Goal: Task Accomplishment & Management: Complete application form

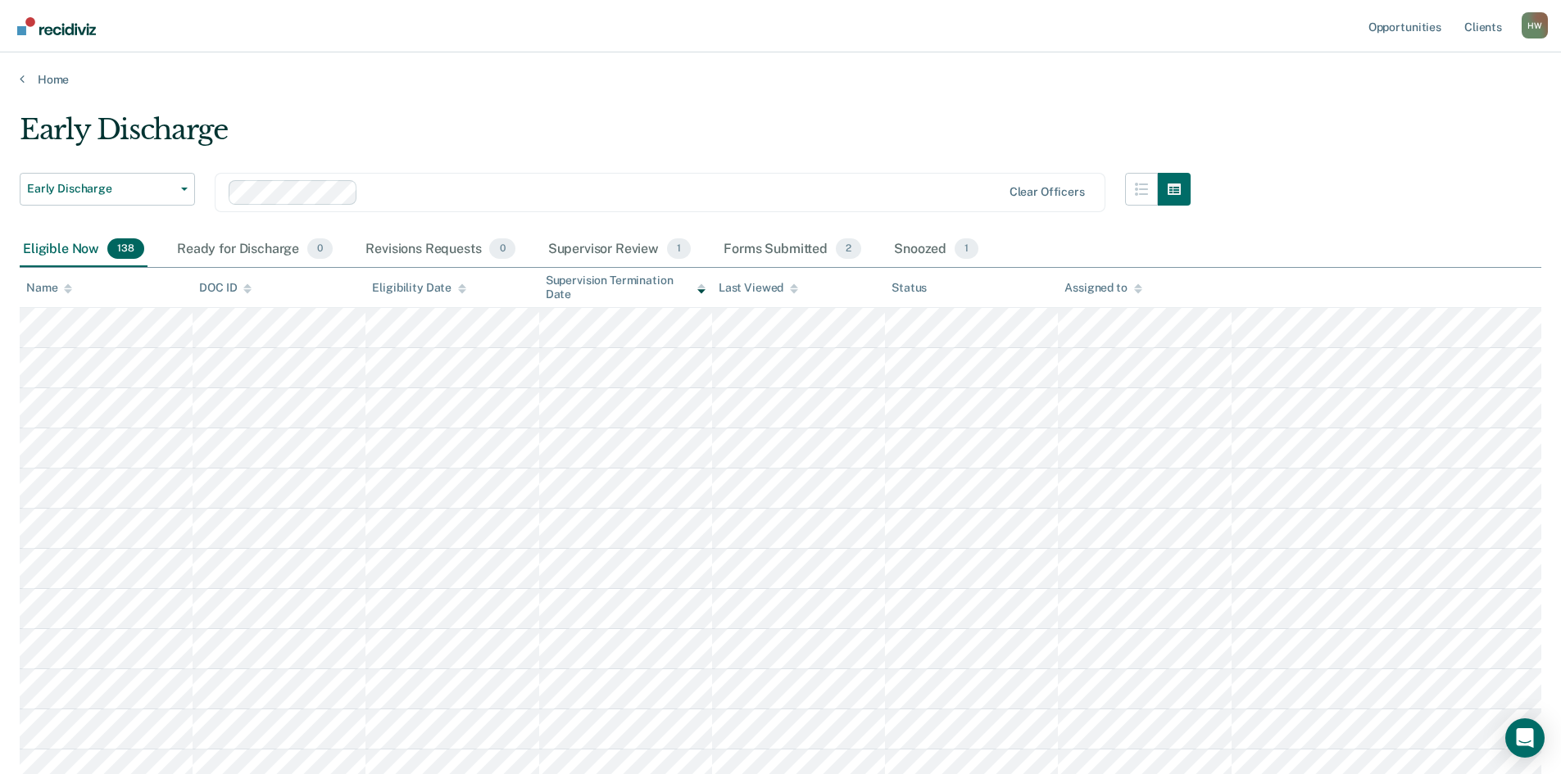
click at [70, 292] on icon at bounding box center [68, 289] width 8 height 11
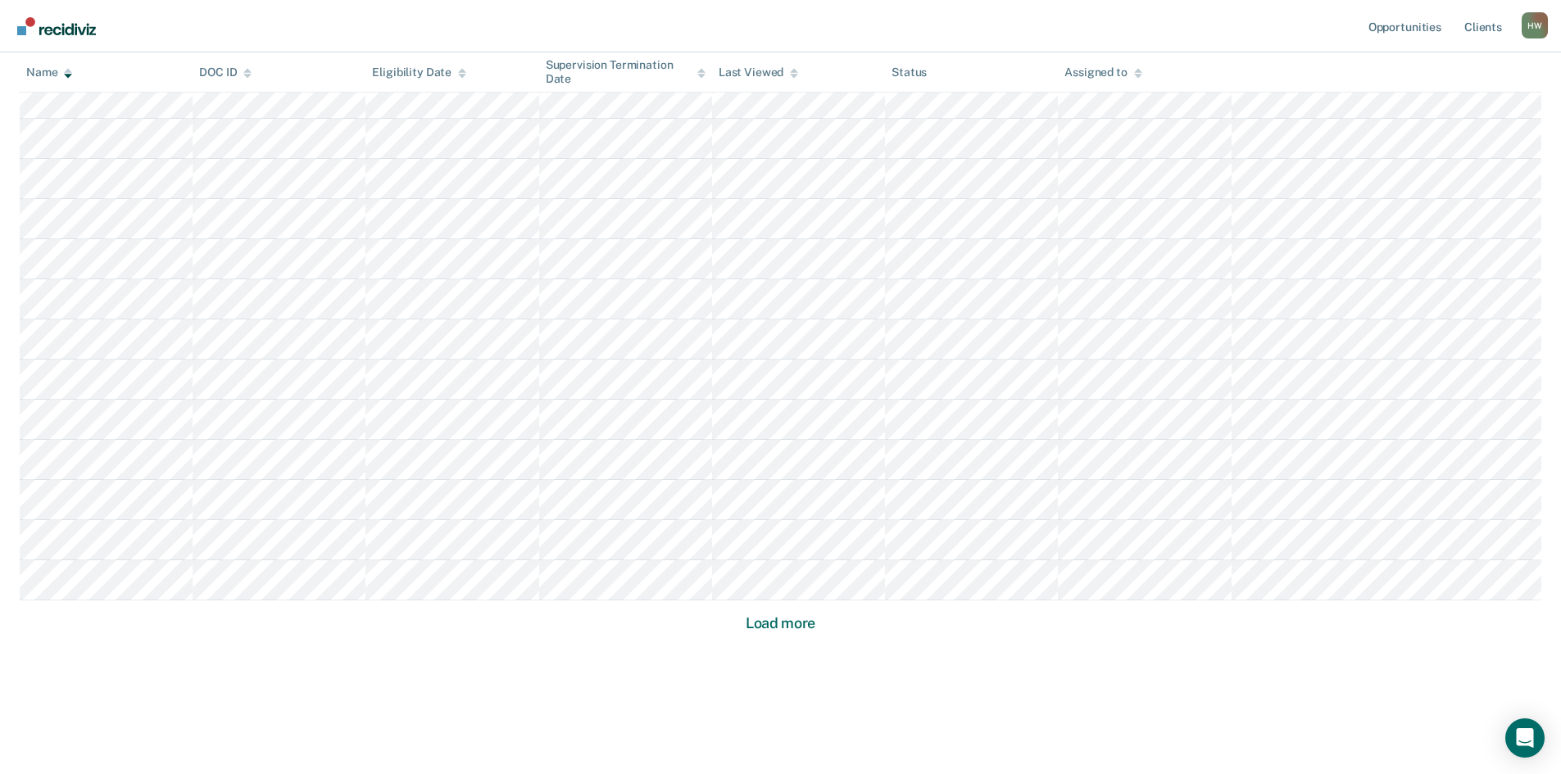
scroll to position [915, 0]
click at [798, 613] on button "Load more" at bounding box center [780, 621] width 79 height 20
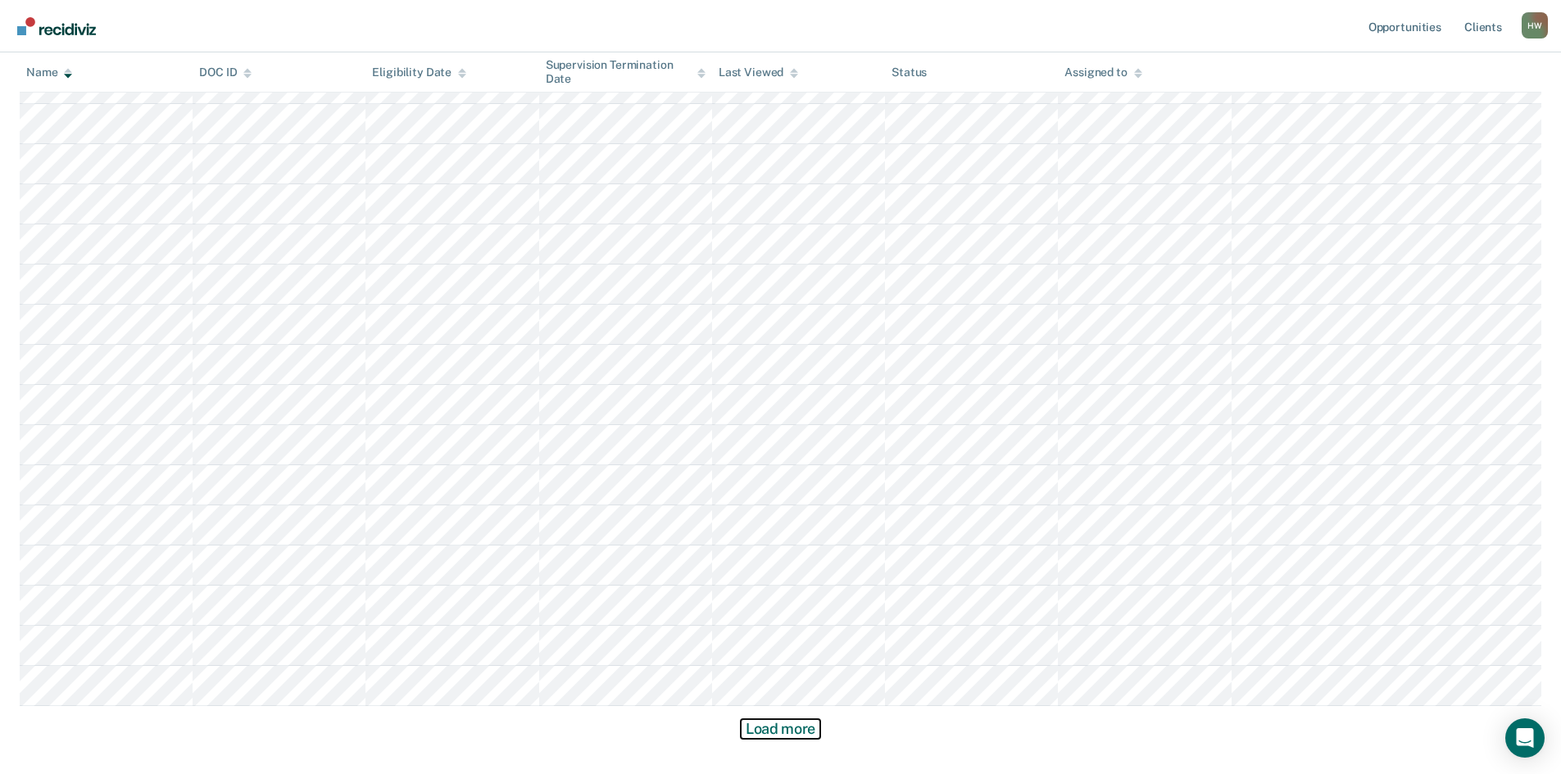
scroll to position [2120, 0]
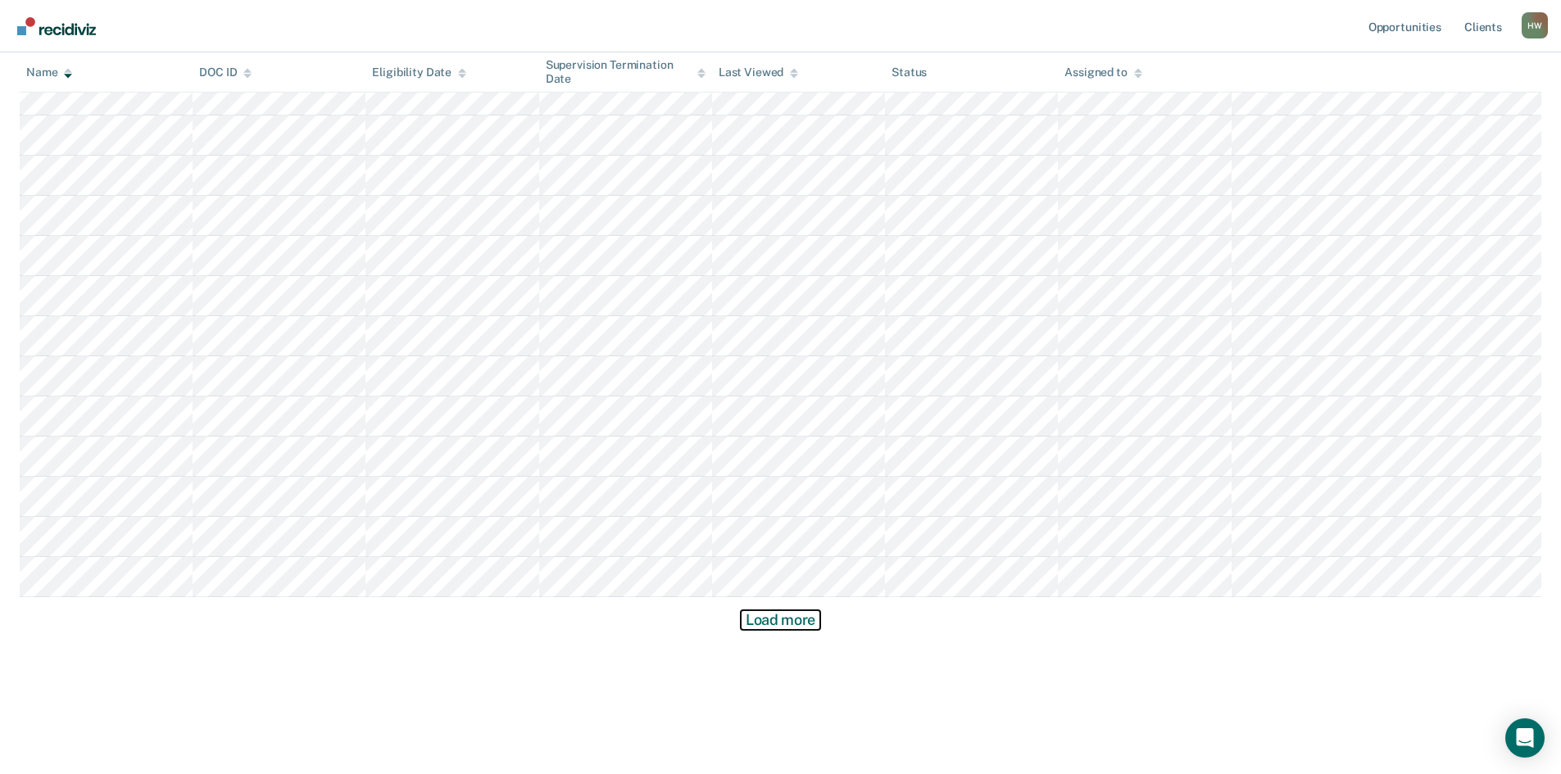
click at [789, 616] on button "Load more" at bounding box center [780, 621] width 79 height 20
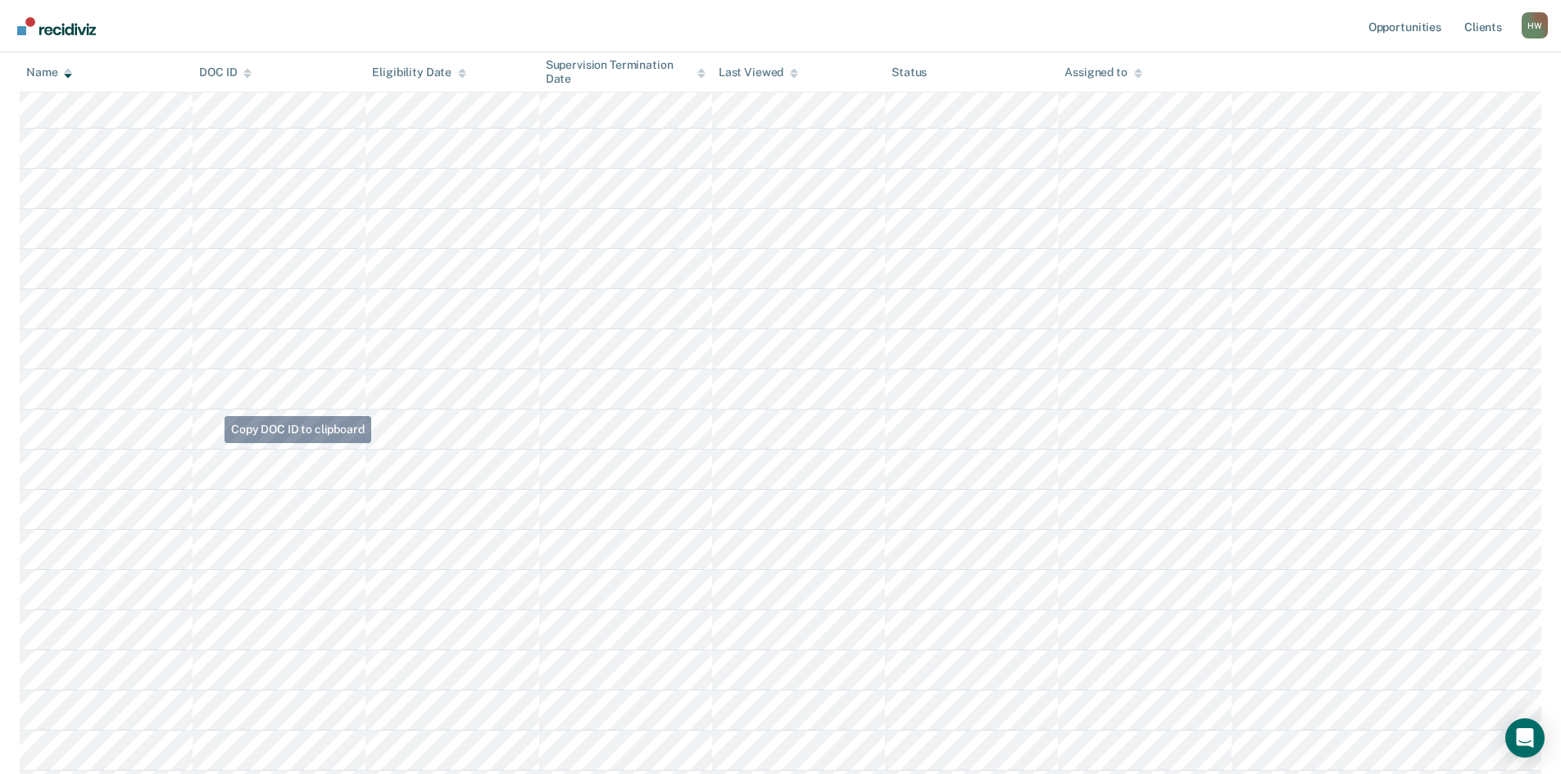
scroll to position [2694, 0]
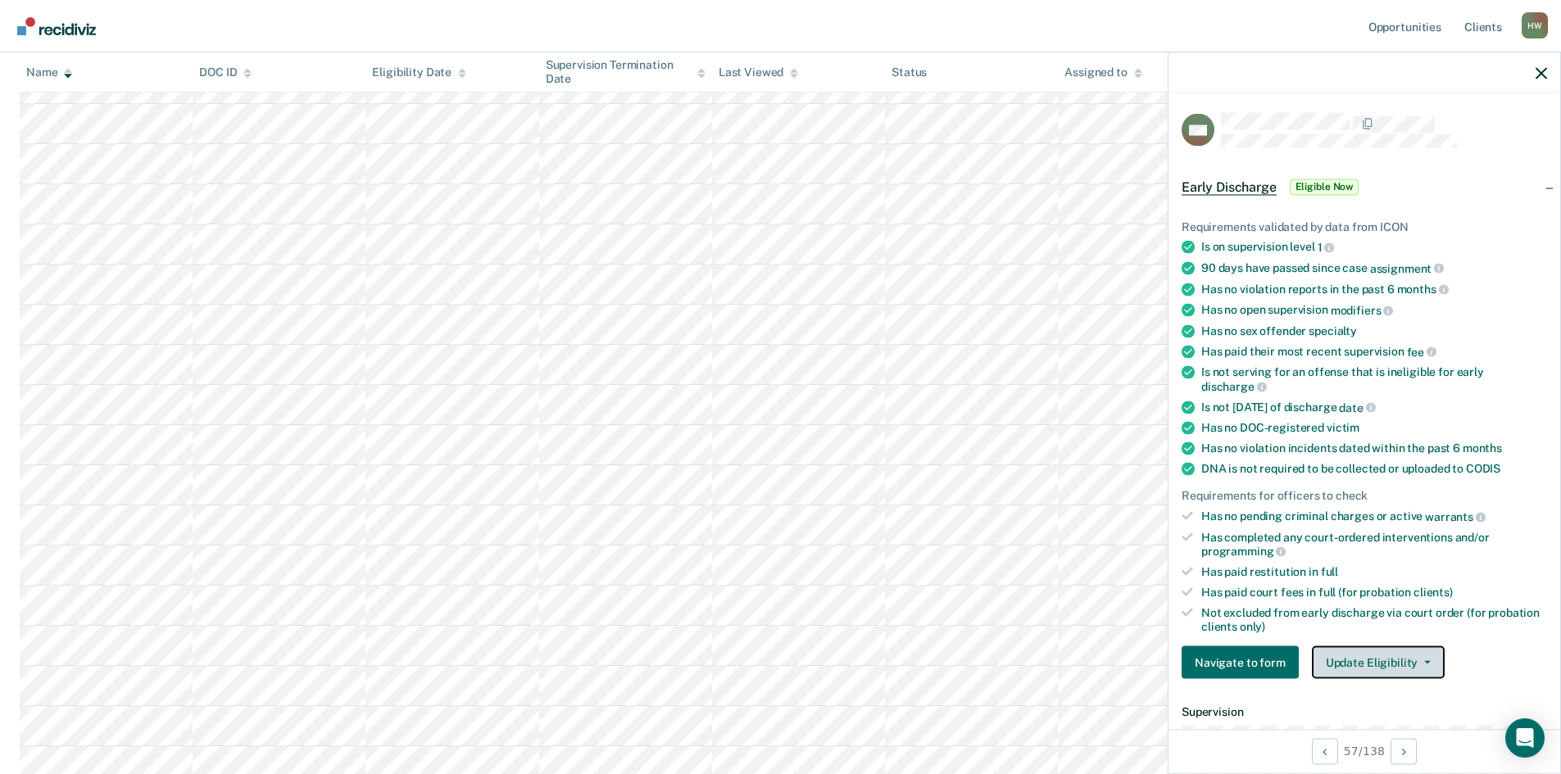
click at [1410, 656] on button "Update Eligibility" at bounding box center [1378, 663] width 133 height 33
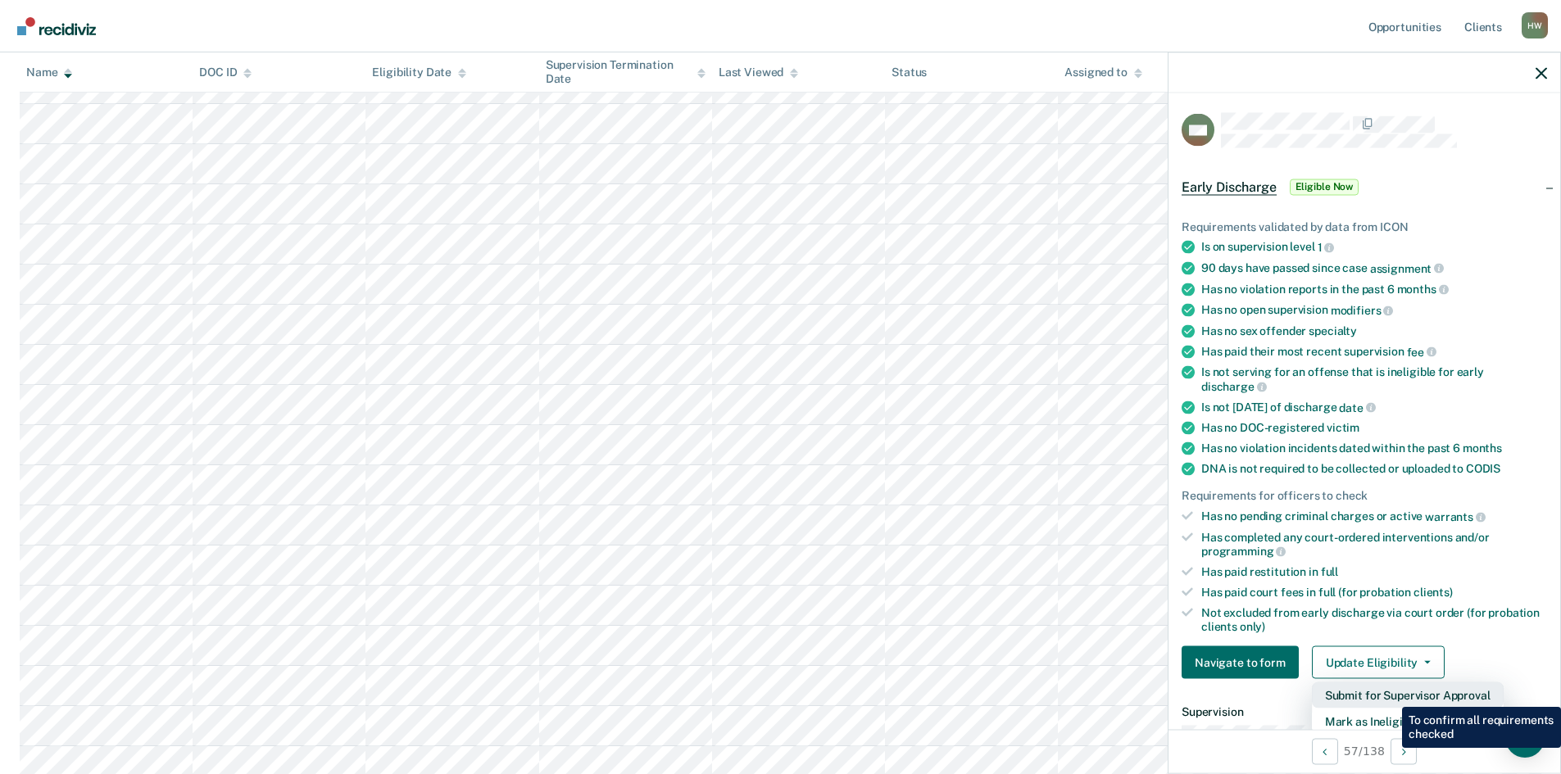
click at [1390, 695] on button "Submit for Supervisor Approval" at bounding box center [1408, 696] width 192 height 26
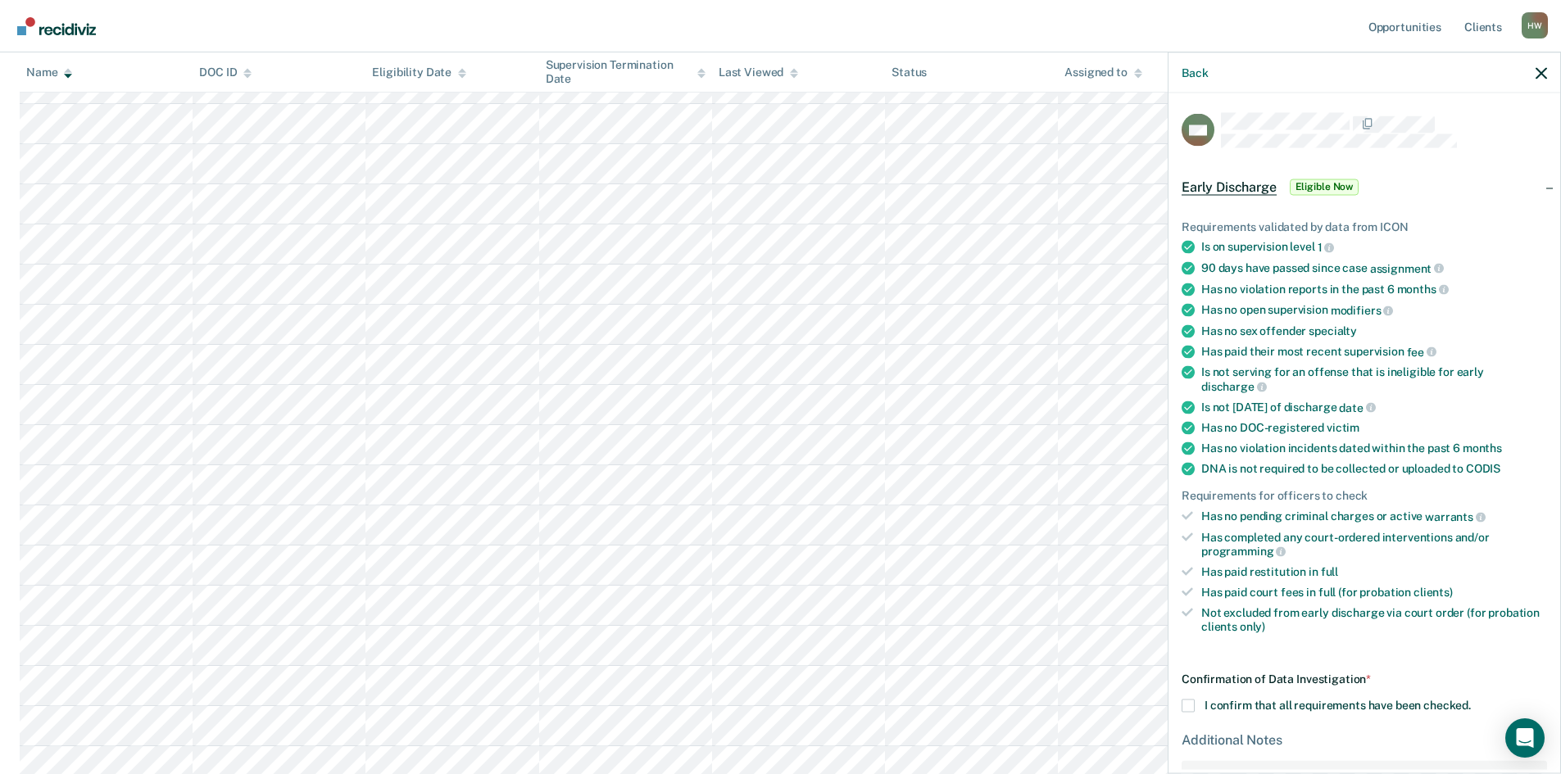
scroll to position [151, 0]
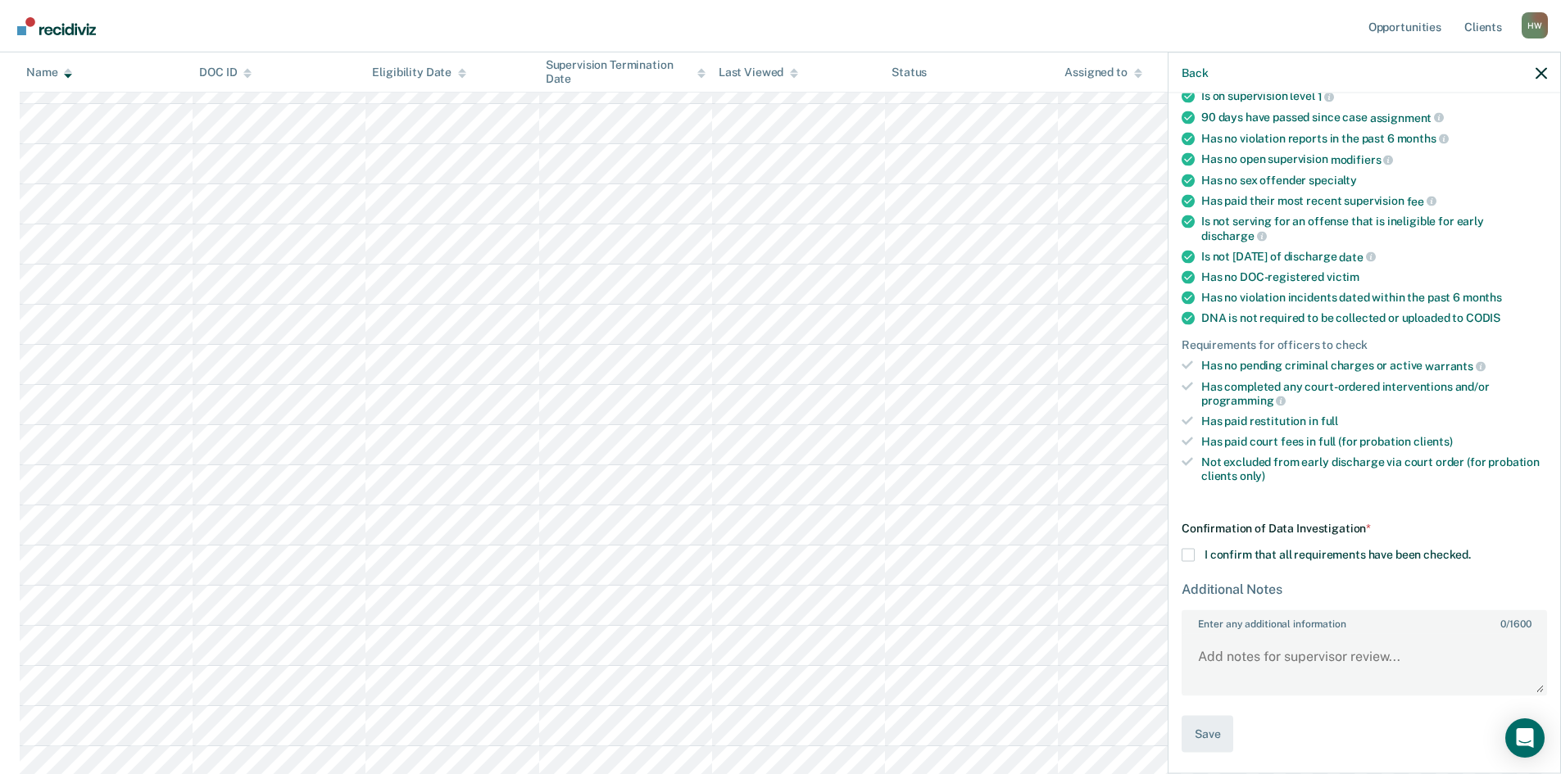
click at [1191, 553] on span at bounding box center [1188, 555] width 13 height 13
click at [1471, 549] on input "I confirm that all requirements have been checked." at bounding box center [1471, 549] width 0 height 0
click at [1224, 736] on button "Save" at bounding box center [1208, 734] width 52 height 37
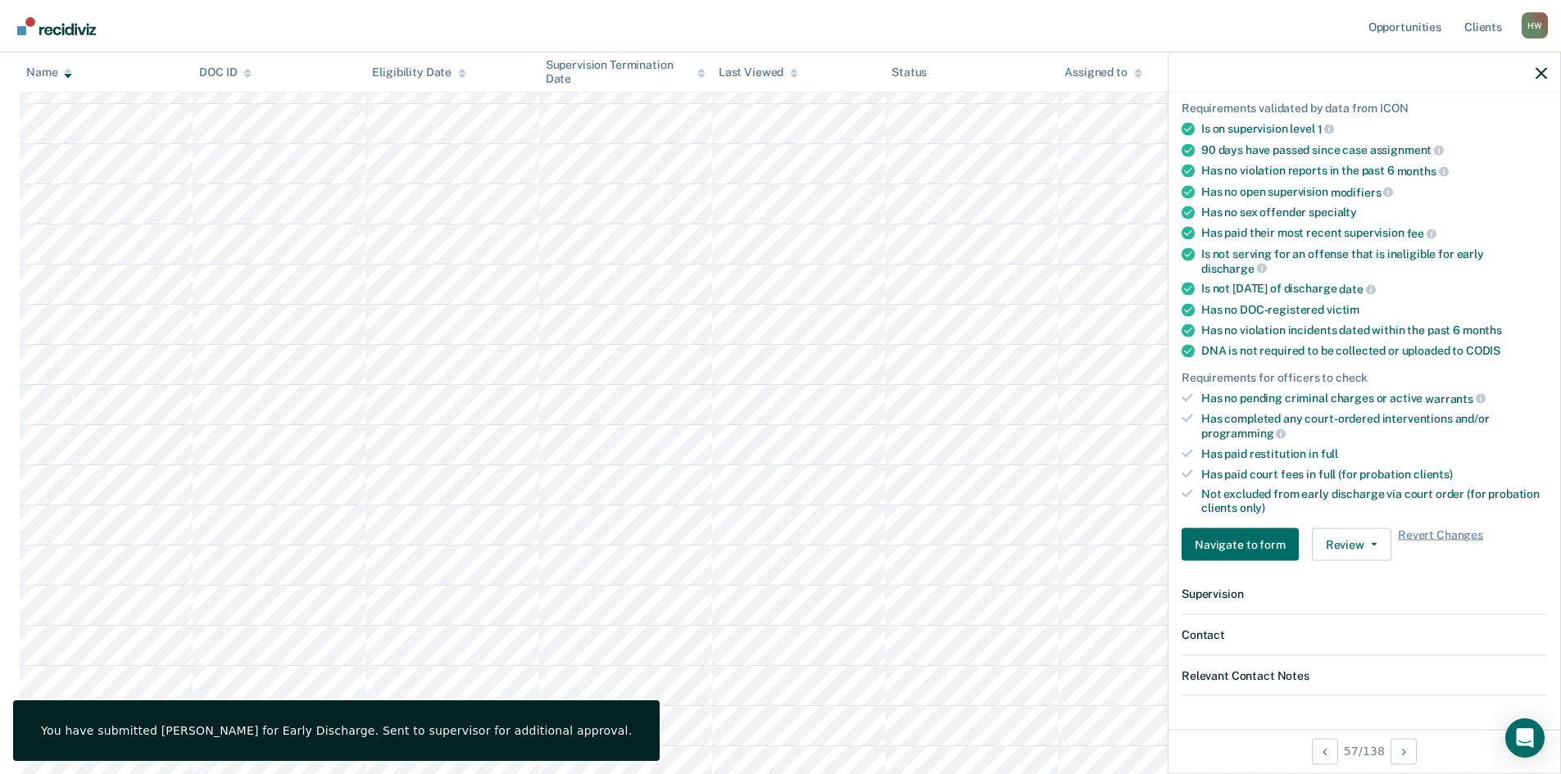
scroll to position [244, 0]
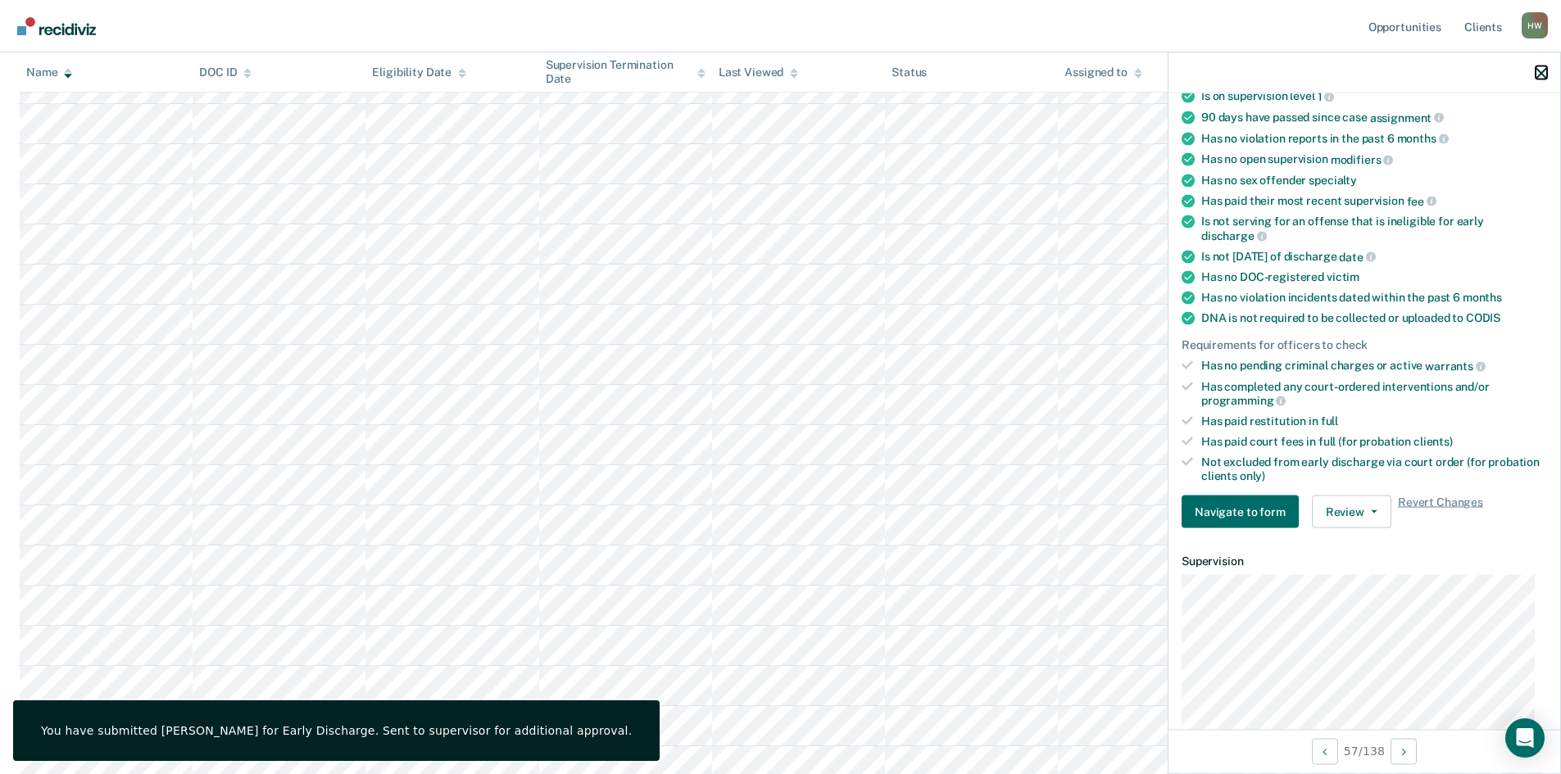
click at [1539, 71] on icon "button" at bounding box center [1541, 72] width 11 height 11
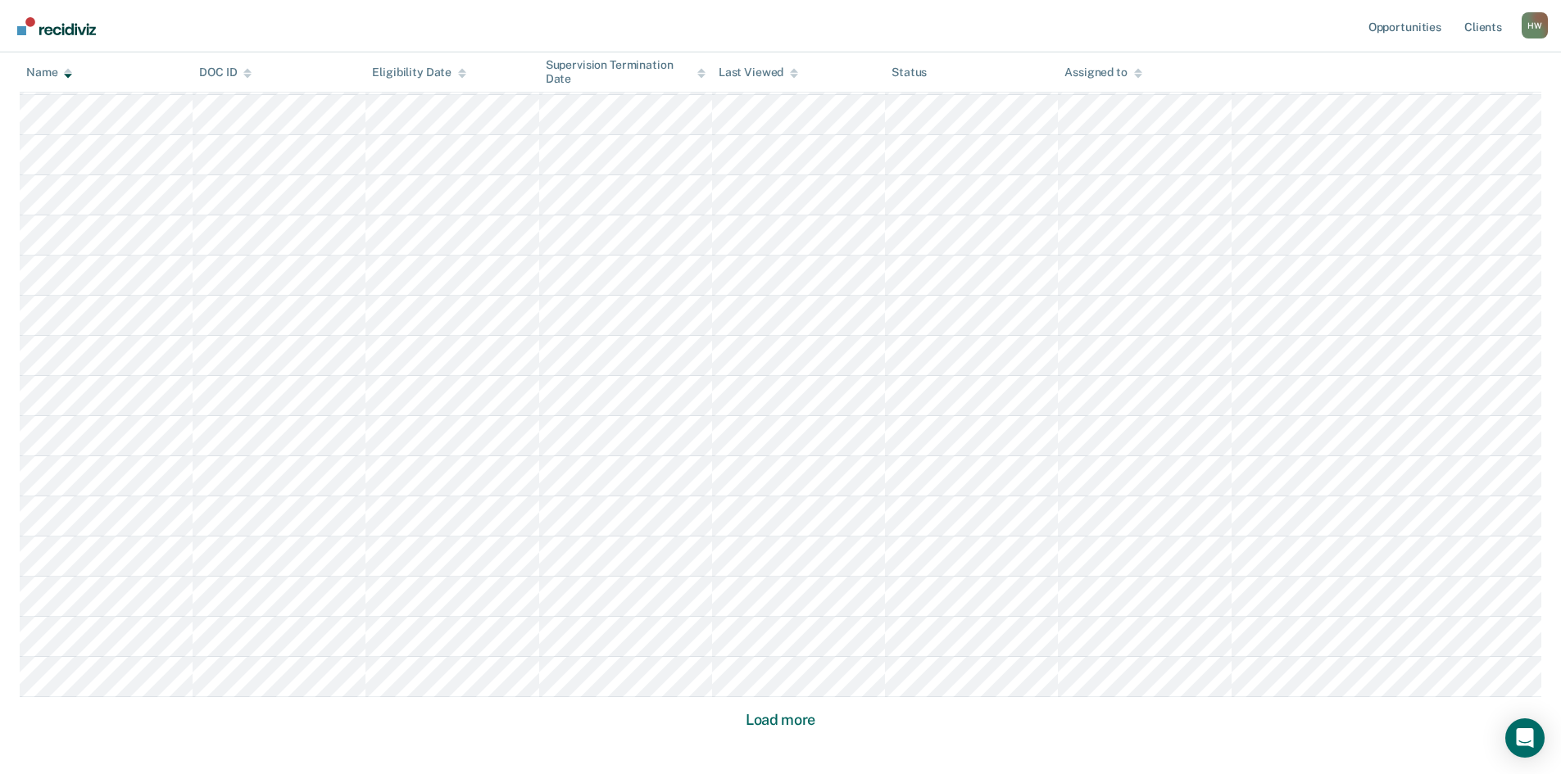
scroll to position [3325, 0]
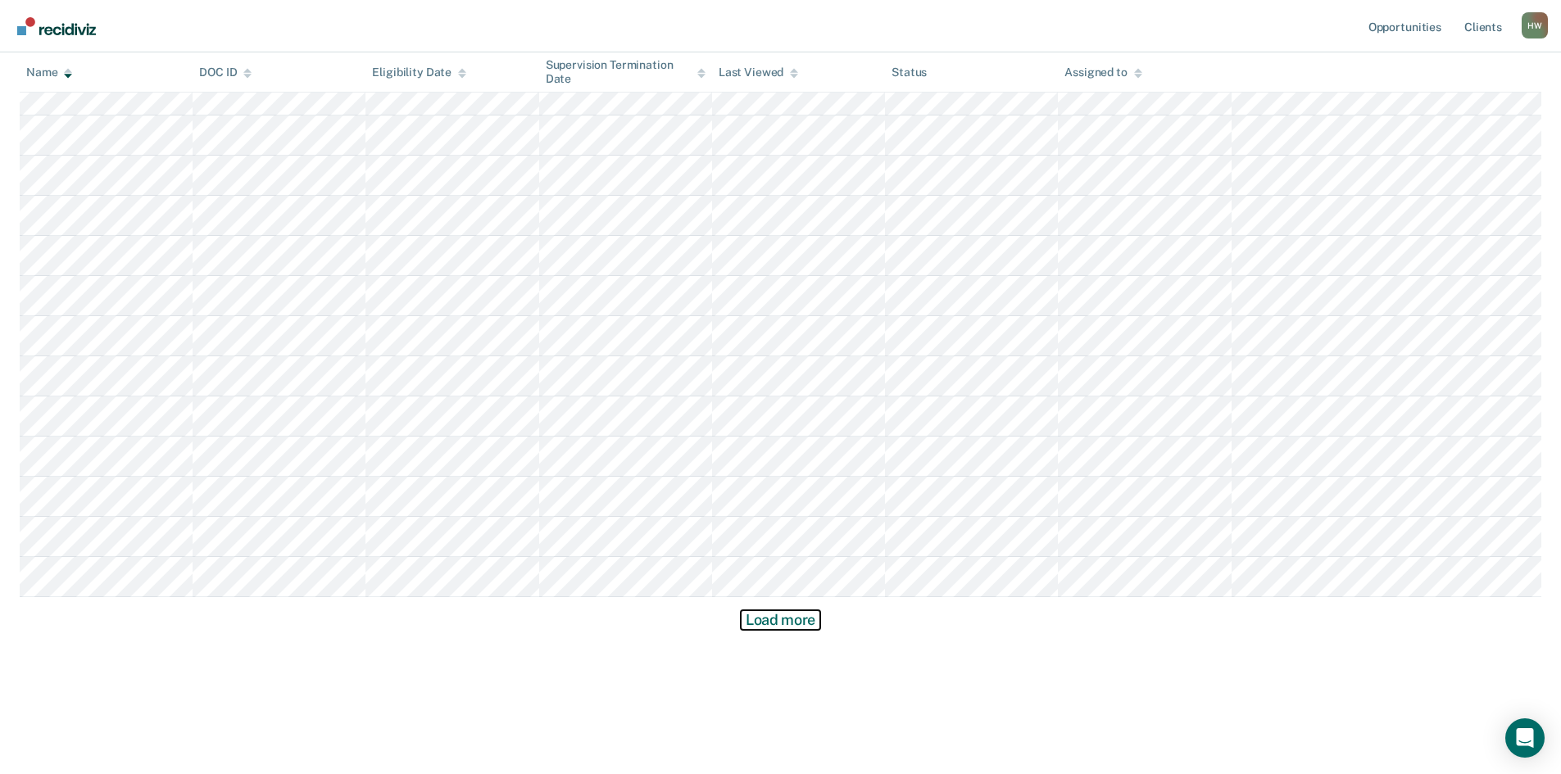
click at [767, 615] on button "Load more" at bounding box center [780, 621] width 79 height 20
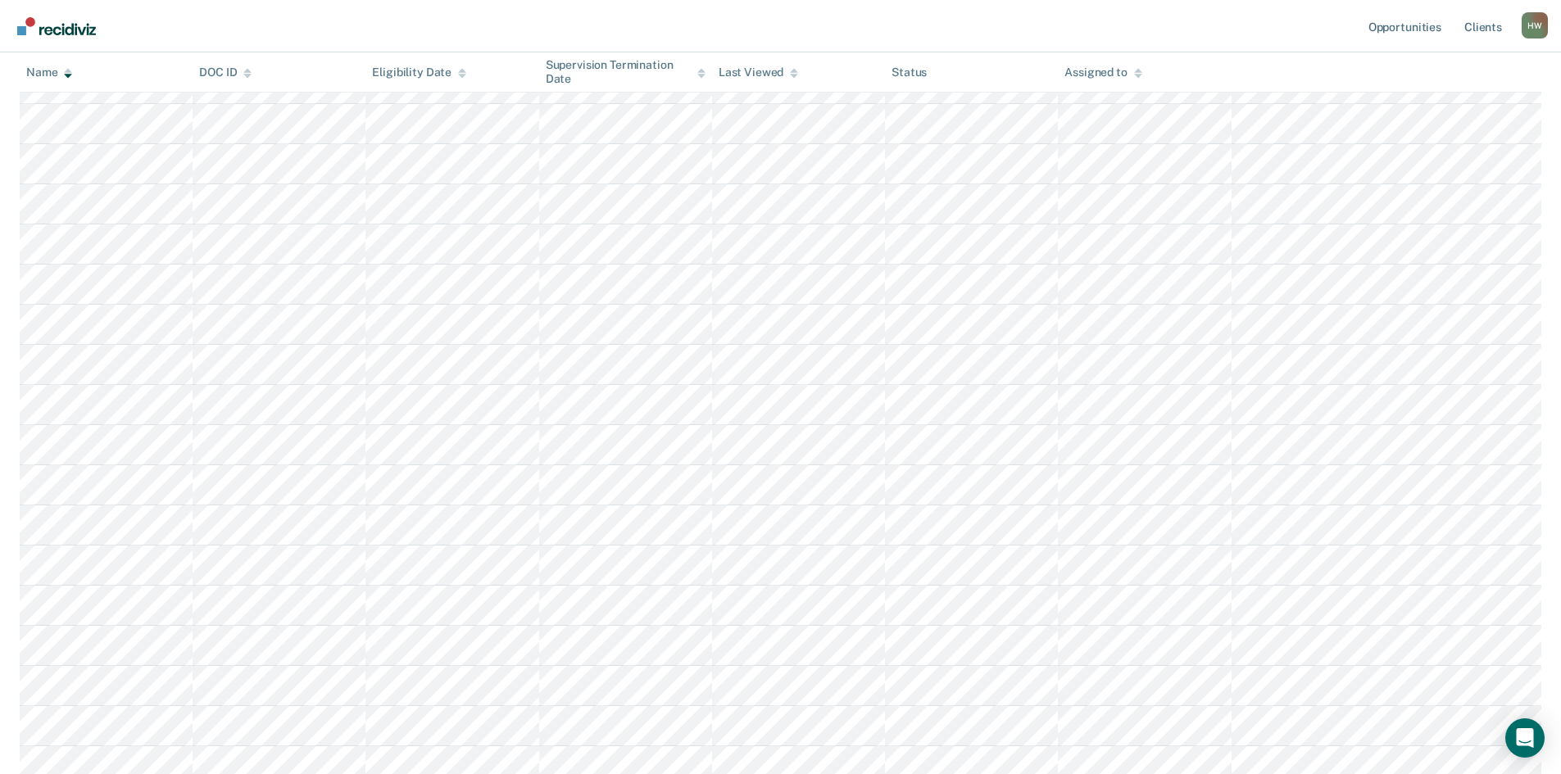
scroll to position [4390, 0]
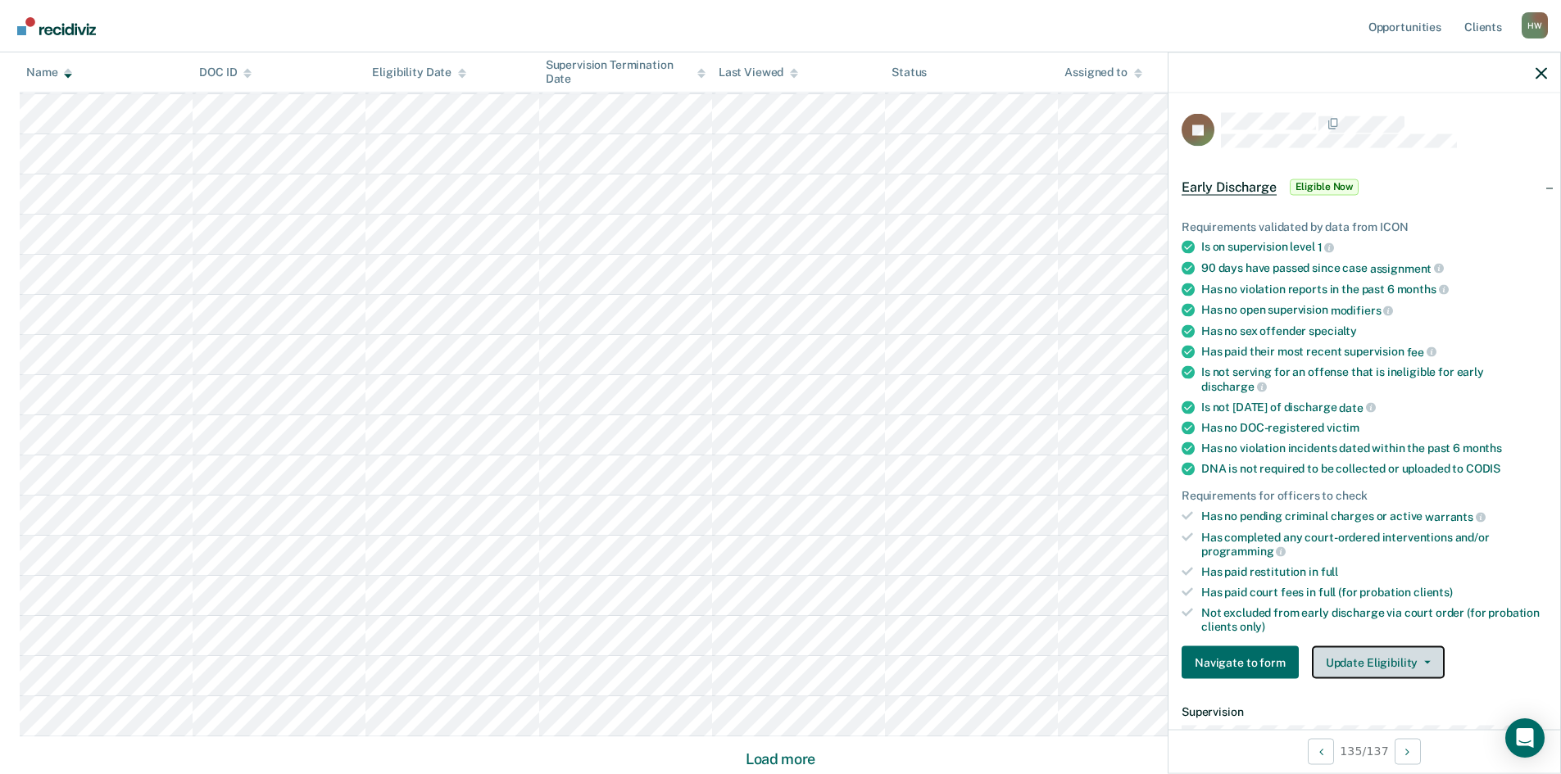
click at [1428, 662] on button "Update Eligibility" at bounding box center [1378, 663] width 133 height 33
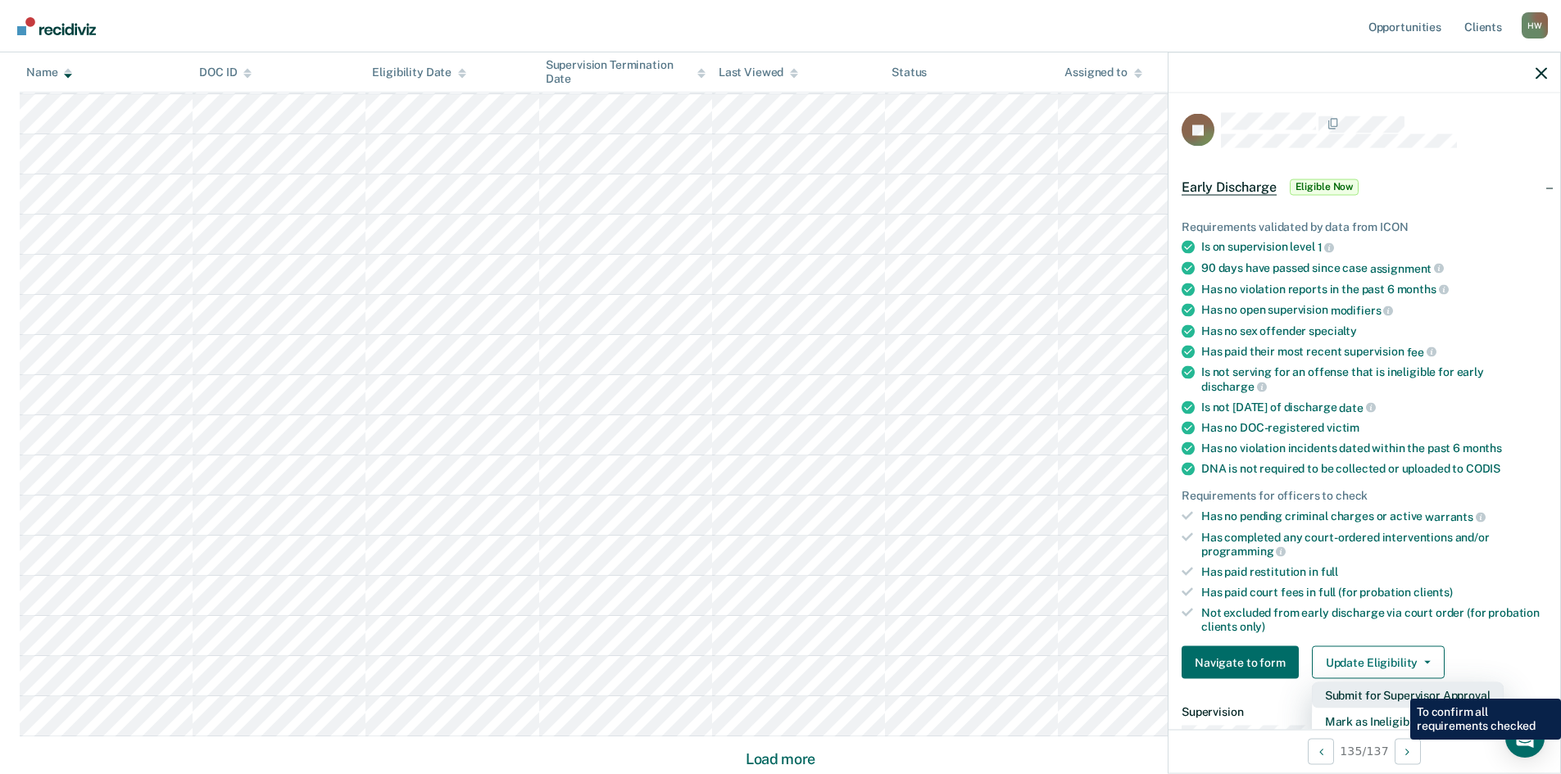
click at [1396, 688] on button "Submit for Supervisor Approval" at bounding box center [1408, 696] width 192 height 26
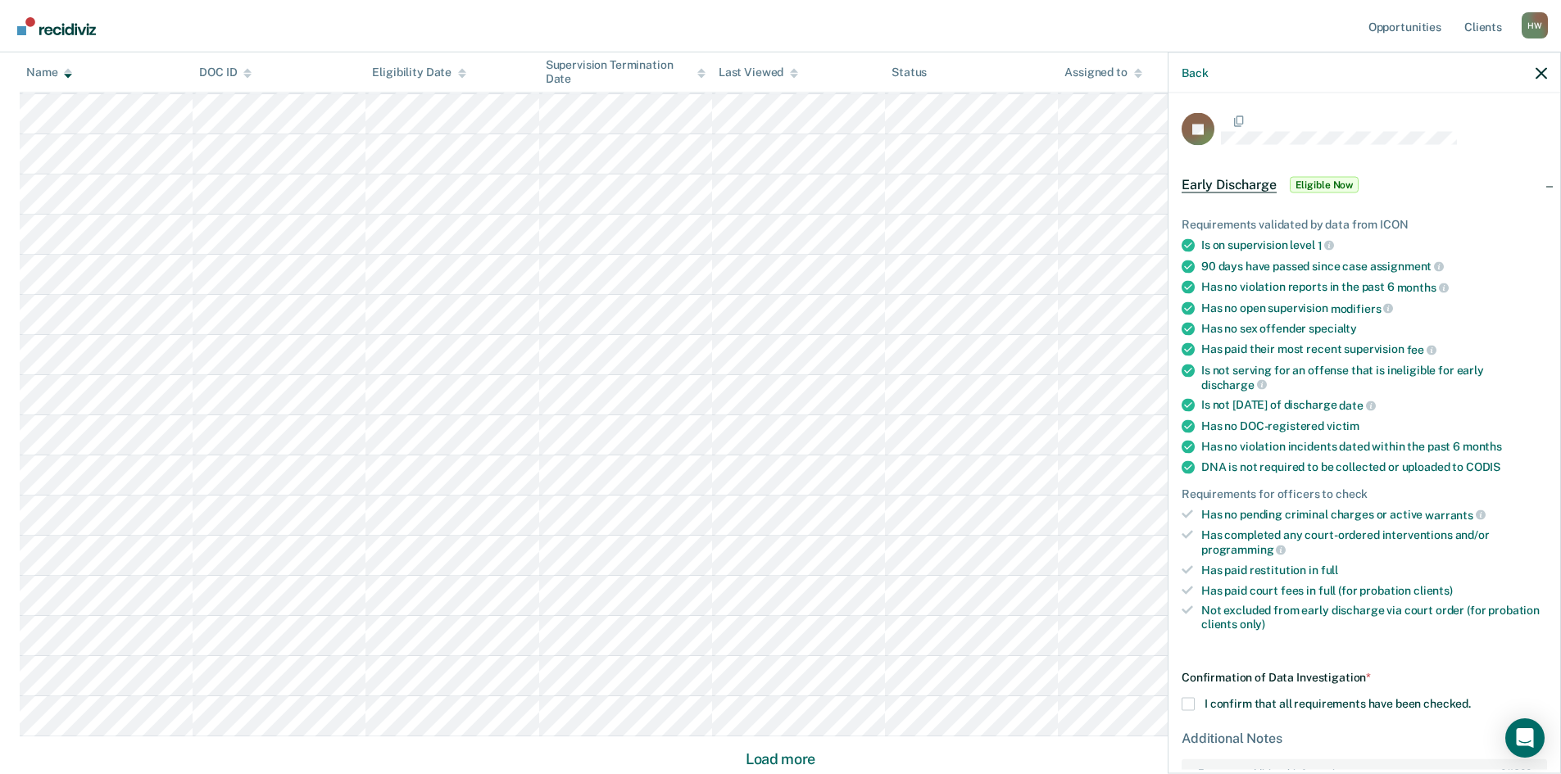
scroll to position [151, 0]
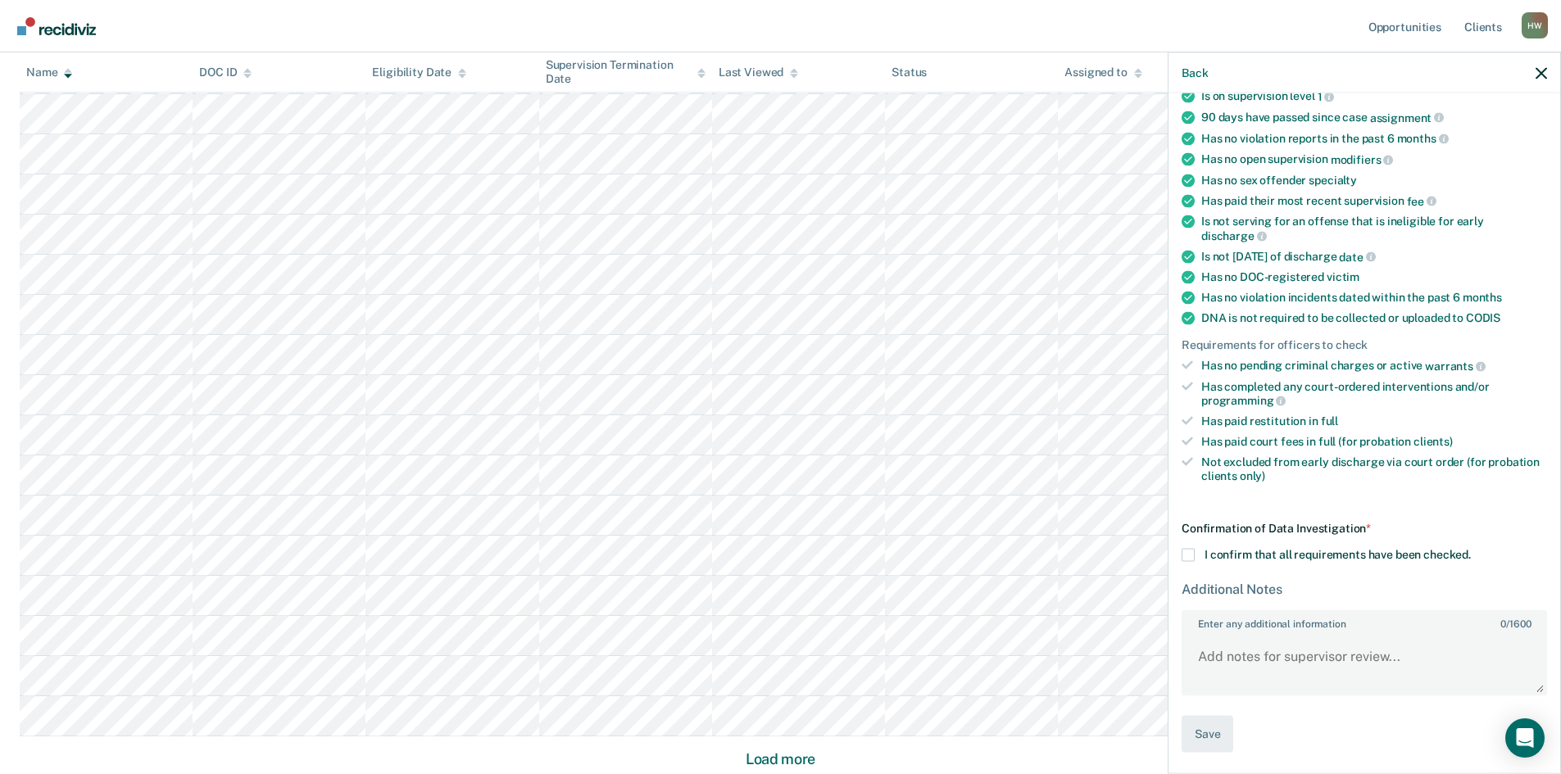
click at [1186, 549] on span at bounding box center [1188, 555] width 13 height 13
click at [1471, 549] on input "I confirm that all requirements have been checked." at bounding box center [1471, 549] width 0 height 0
click at [1220, 728] on button "Save" at bounding box center [1208, 734] width 52 height 37
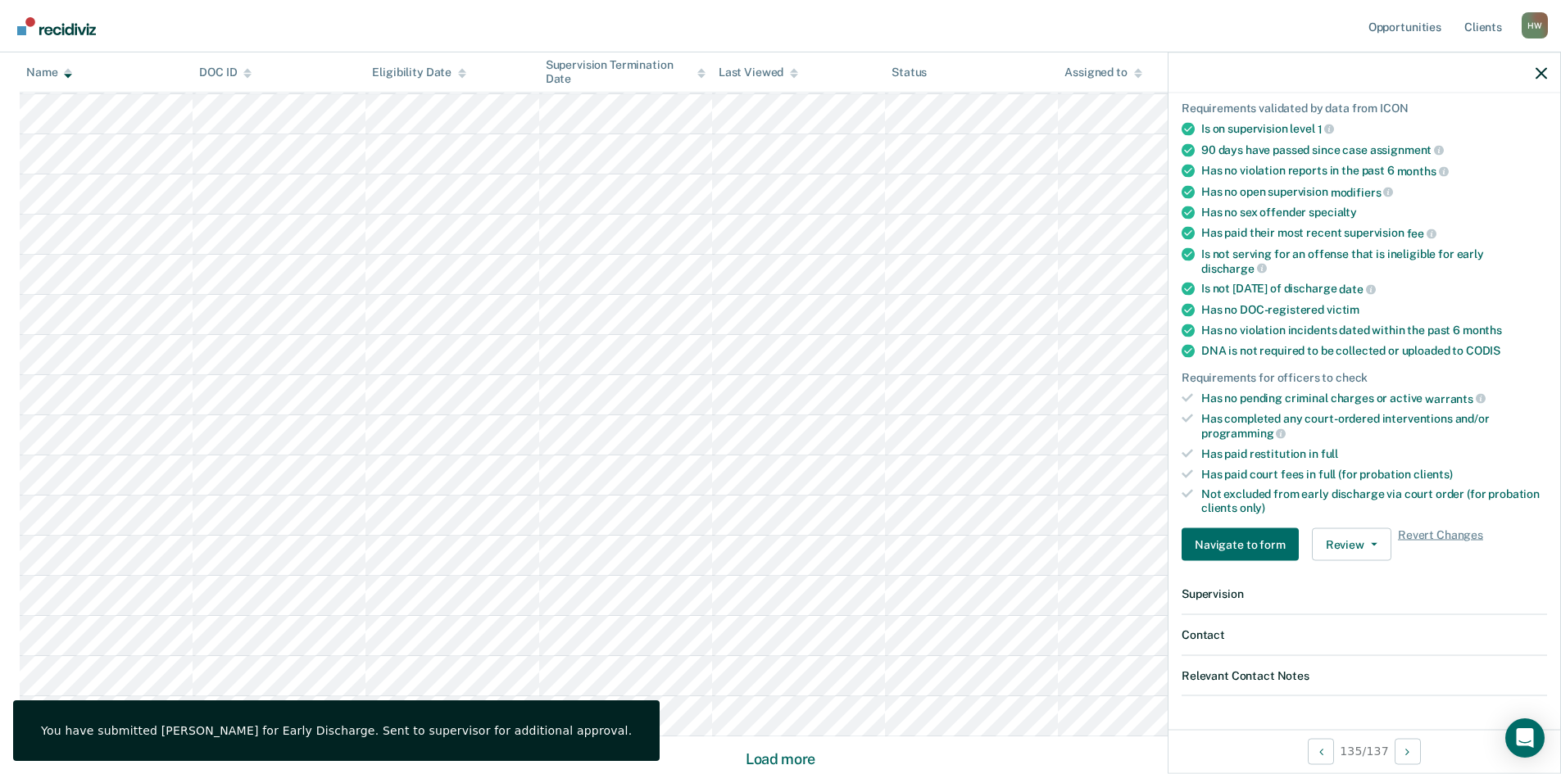
scroll to position [0, 0]
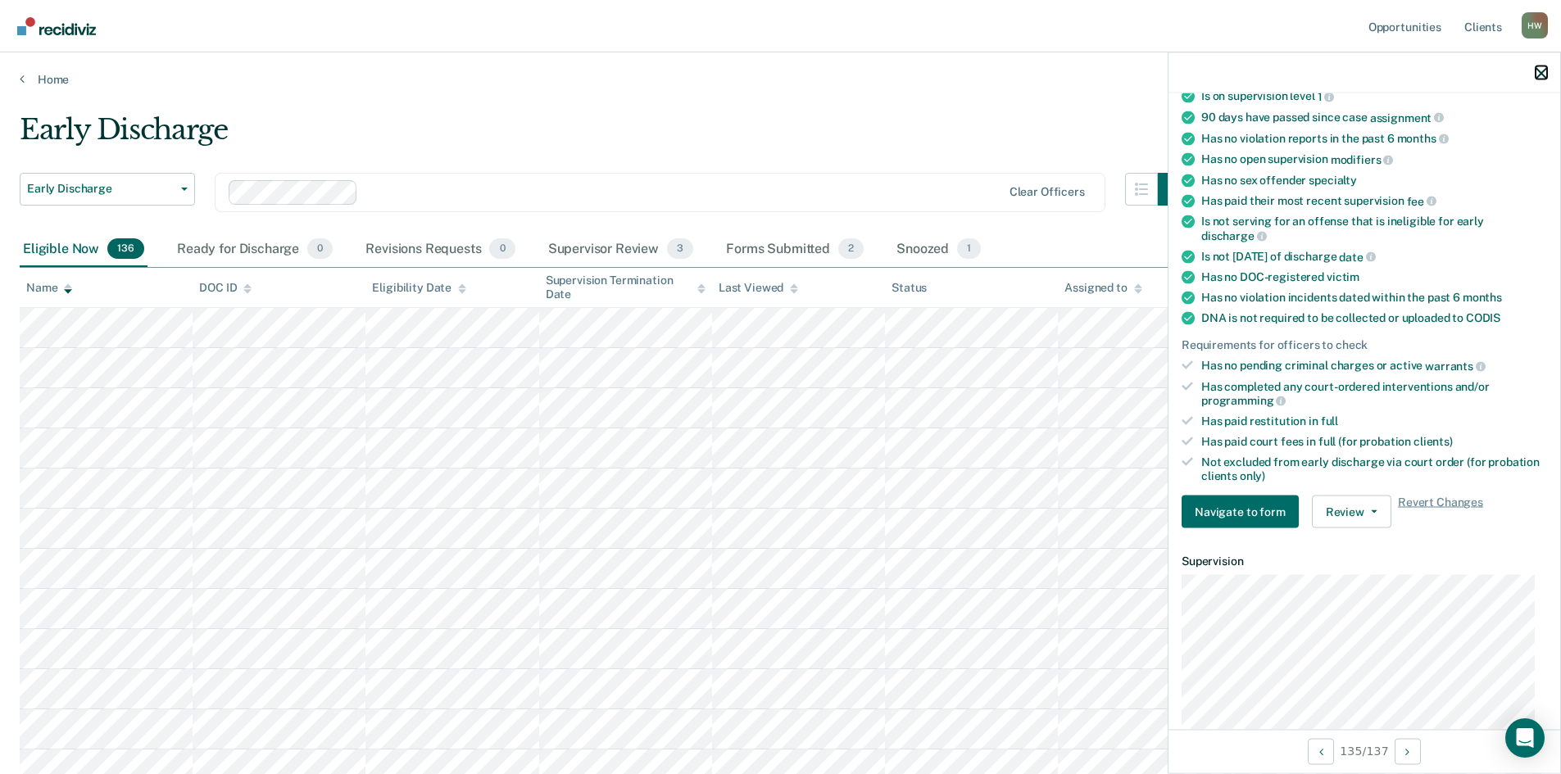
click at [1540, 68] on icon "button" at bounding box center [1541, 72] width 11 height 11
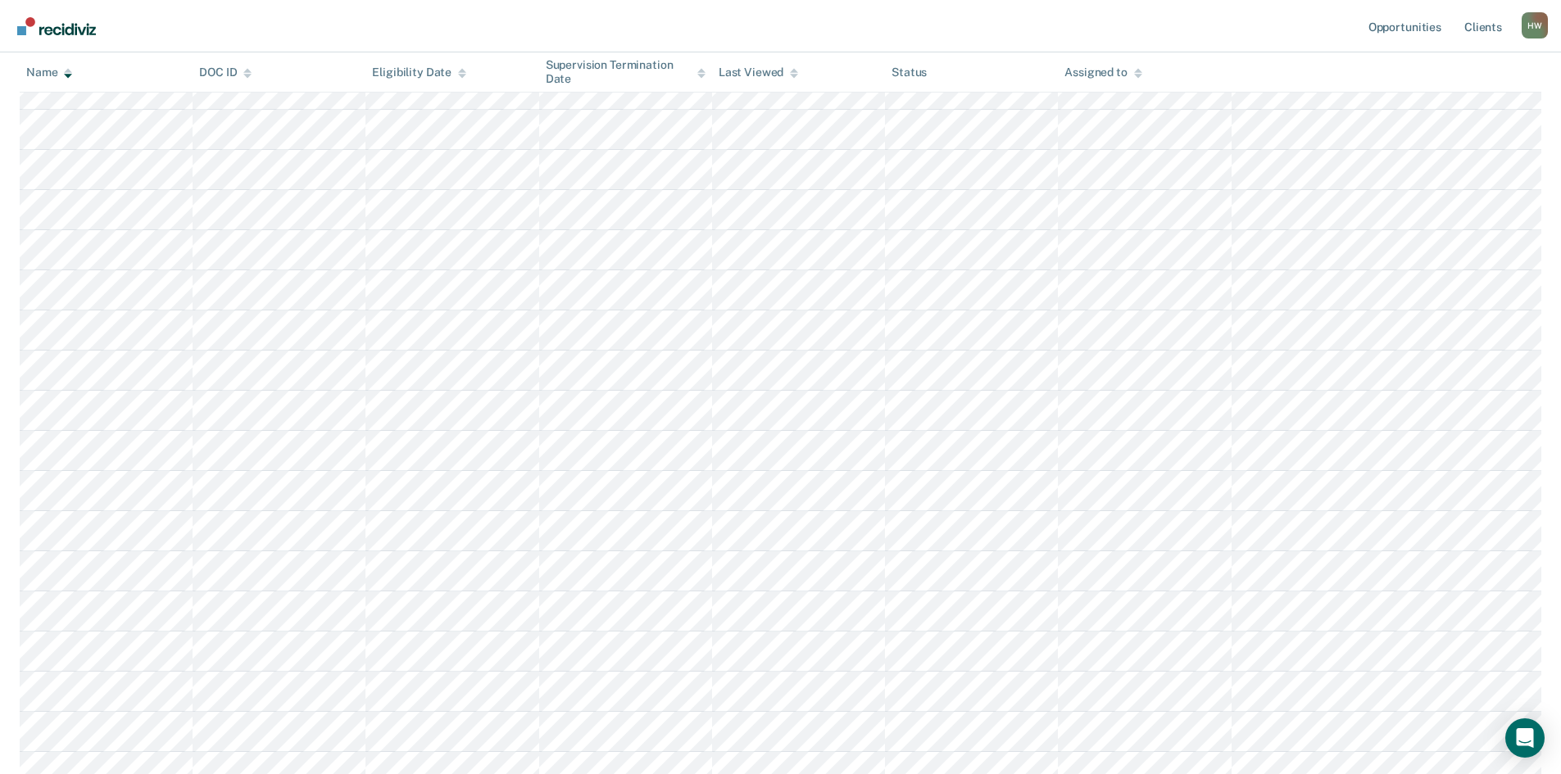
scroll to position [2049, 0]
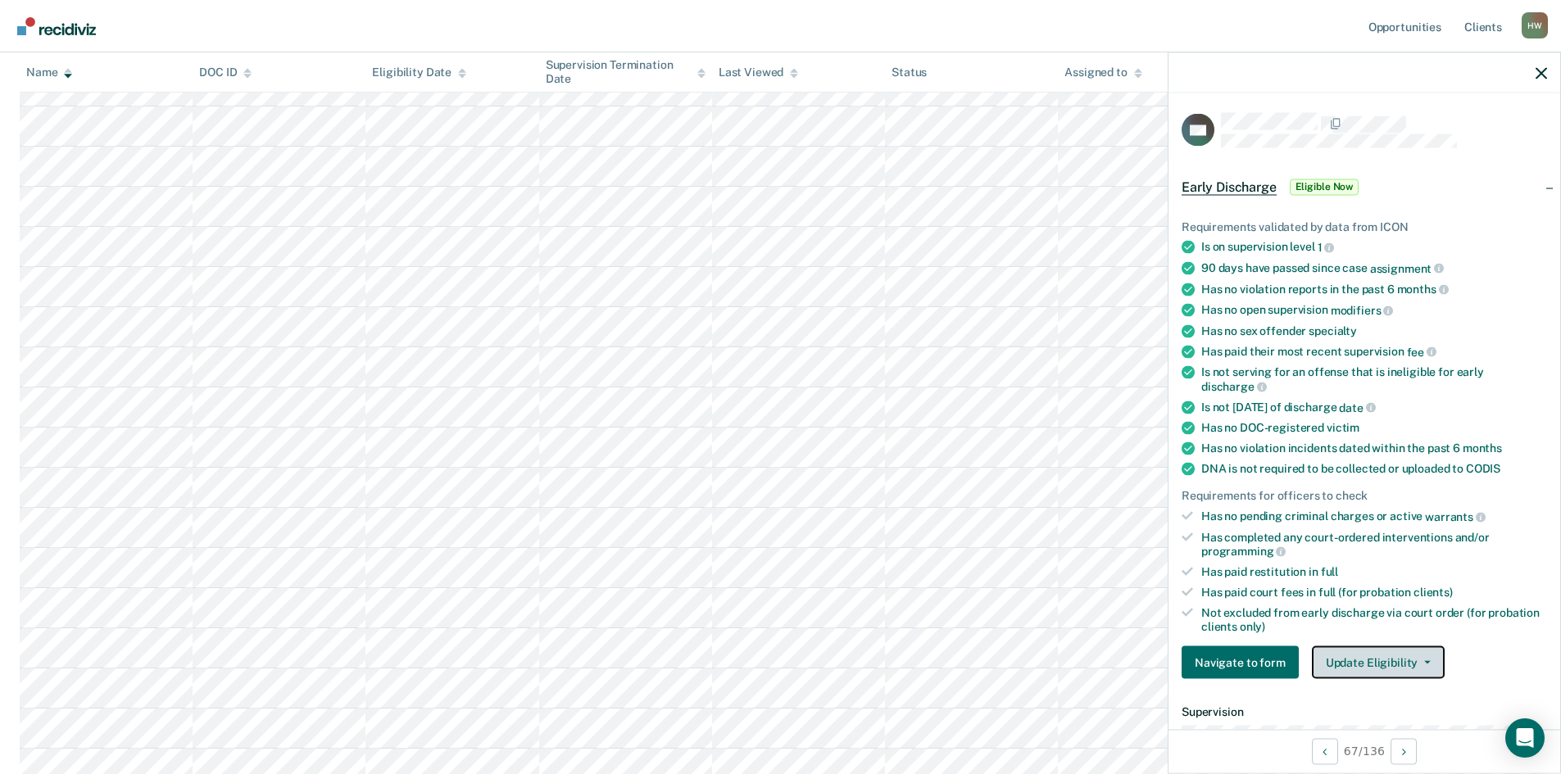
click at [1418, 661] on span "button" at bounding box center [1424, 662] width 13 height 3
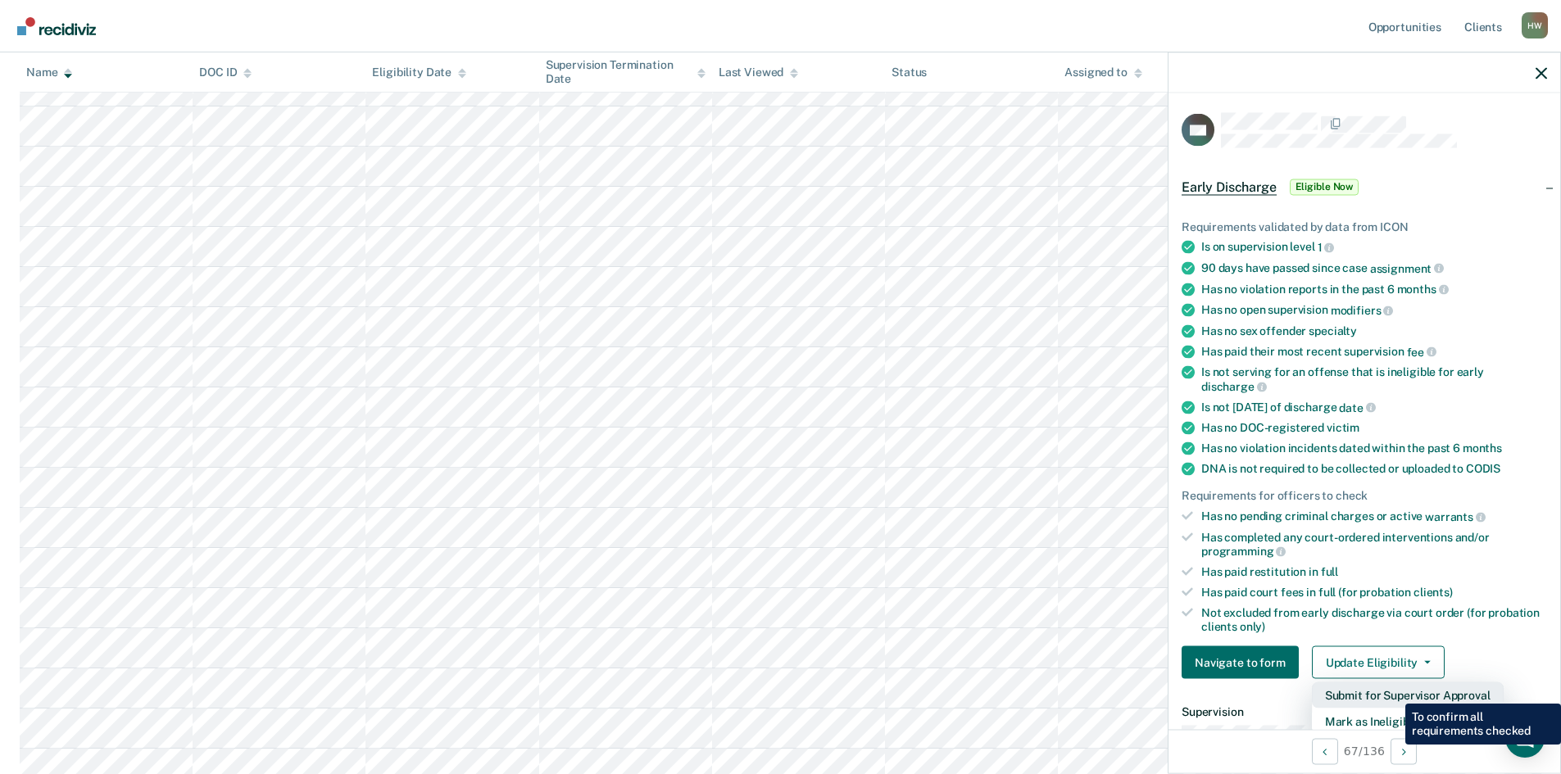
click at [1393, 692] on button "Submit for Supervisor Approval" at bounding box center [1408, 696] width 192 height 26
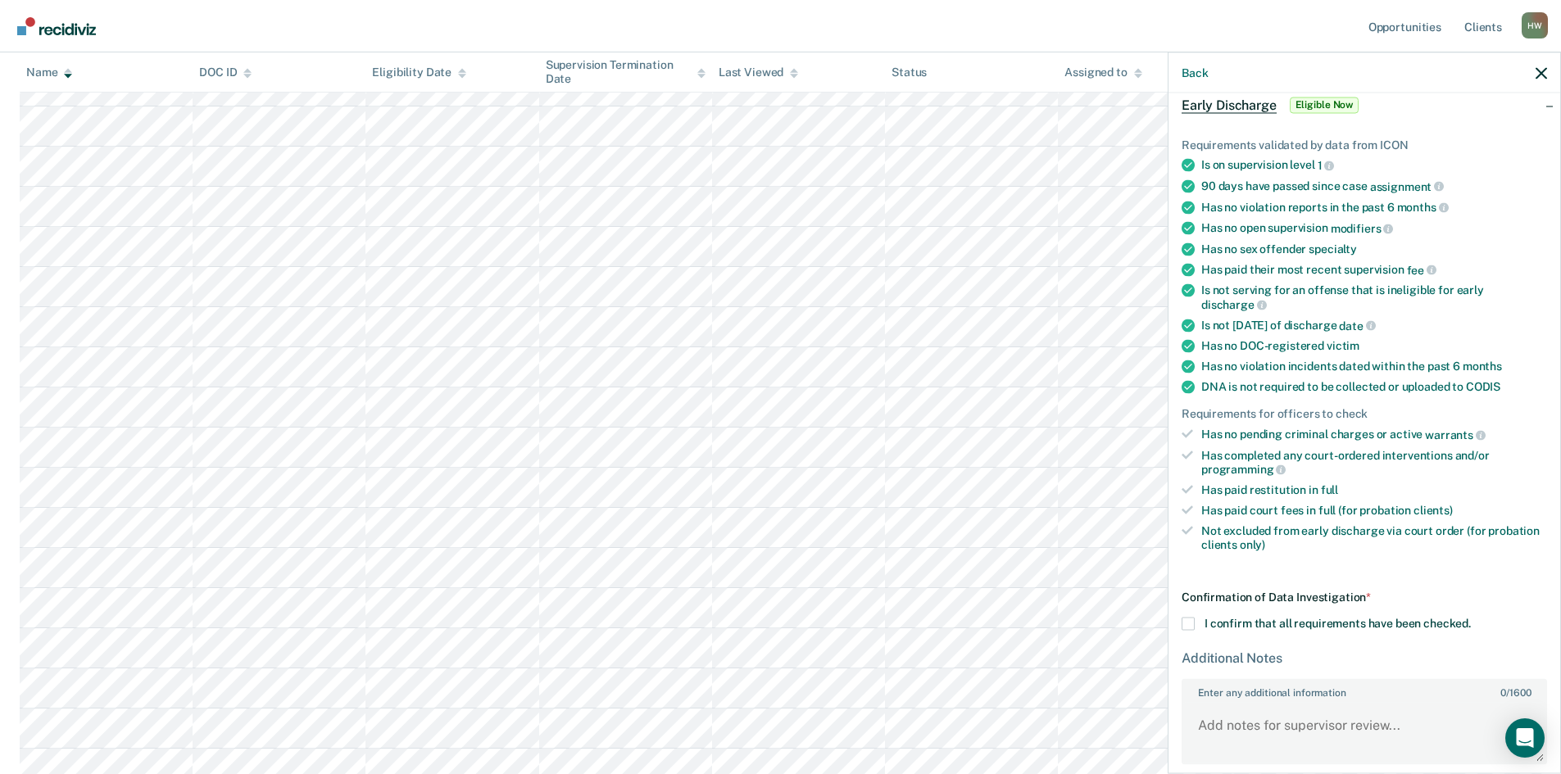
click at [1187, 618] on span at bounding box center [1188, 624] width 13 height 13
click at [1471, 618] on input "I confirm that all requirements have been checked." at bounding box center [1471, 618] width 0 height 0
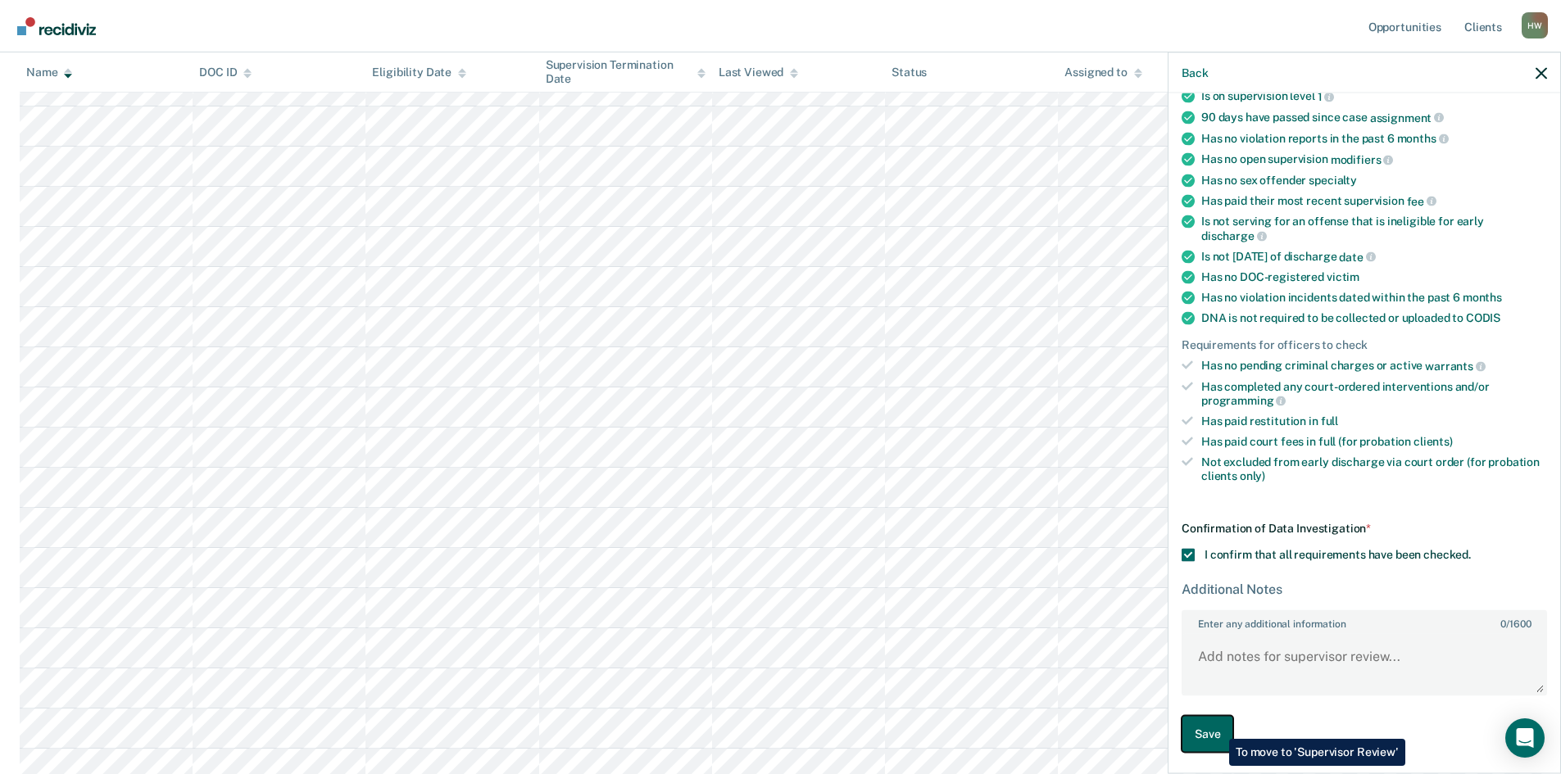
click at [1217, 727] on button "Save" at bounding box center [1208, 734] width 52 height 37
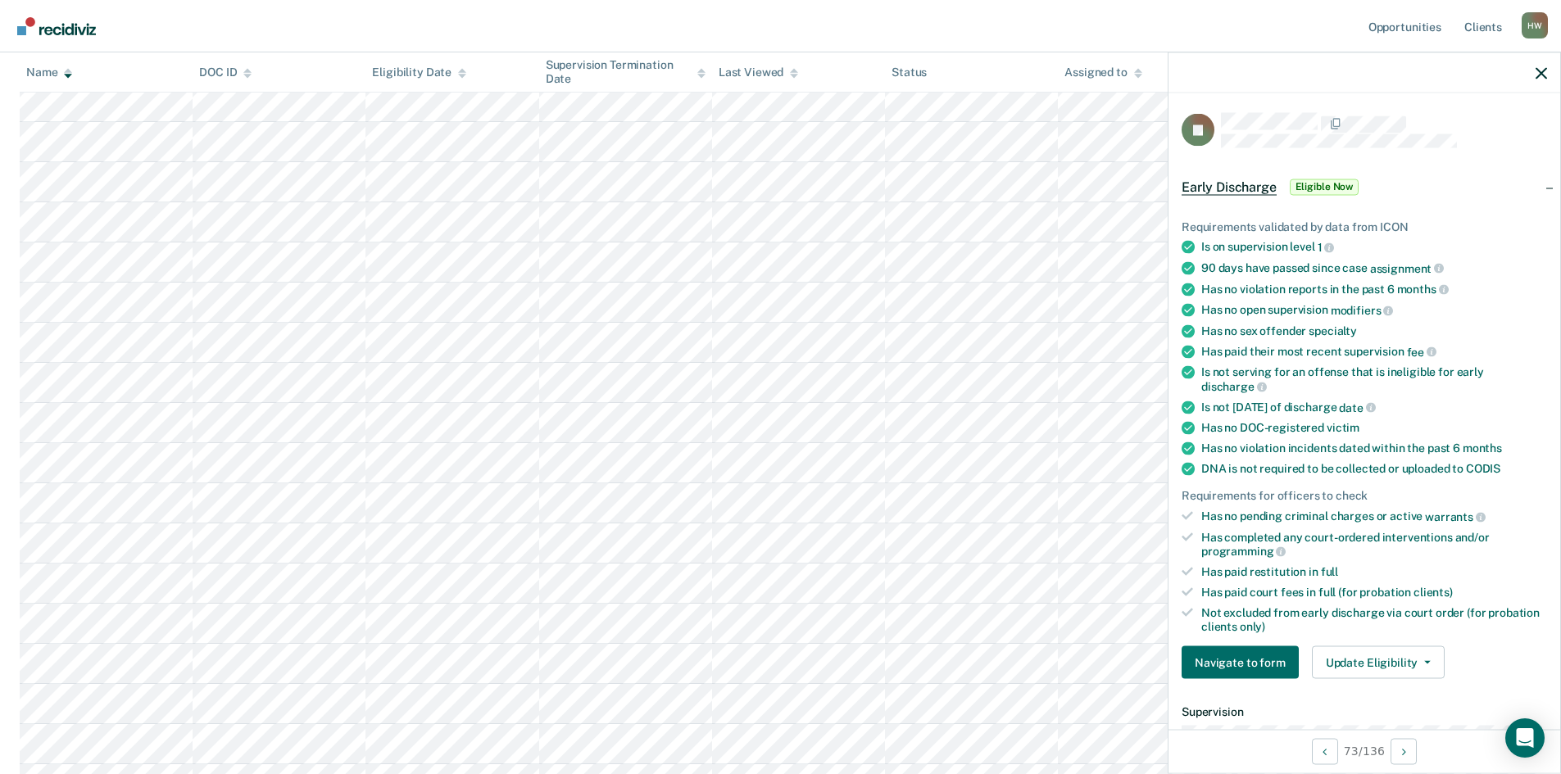
scroll to position [2459, 0]
click at [1429, 657] on button "Update Eligibility" at bounding box center [1378, 663] width 133 height 33
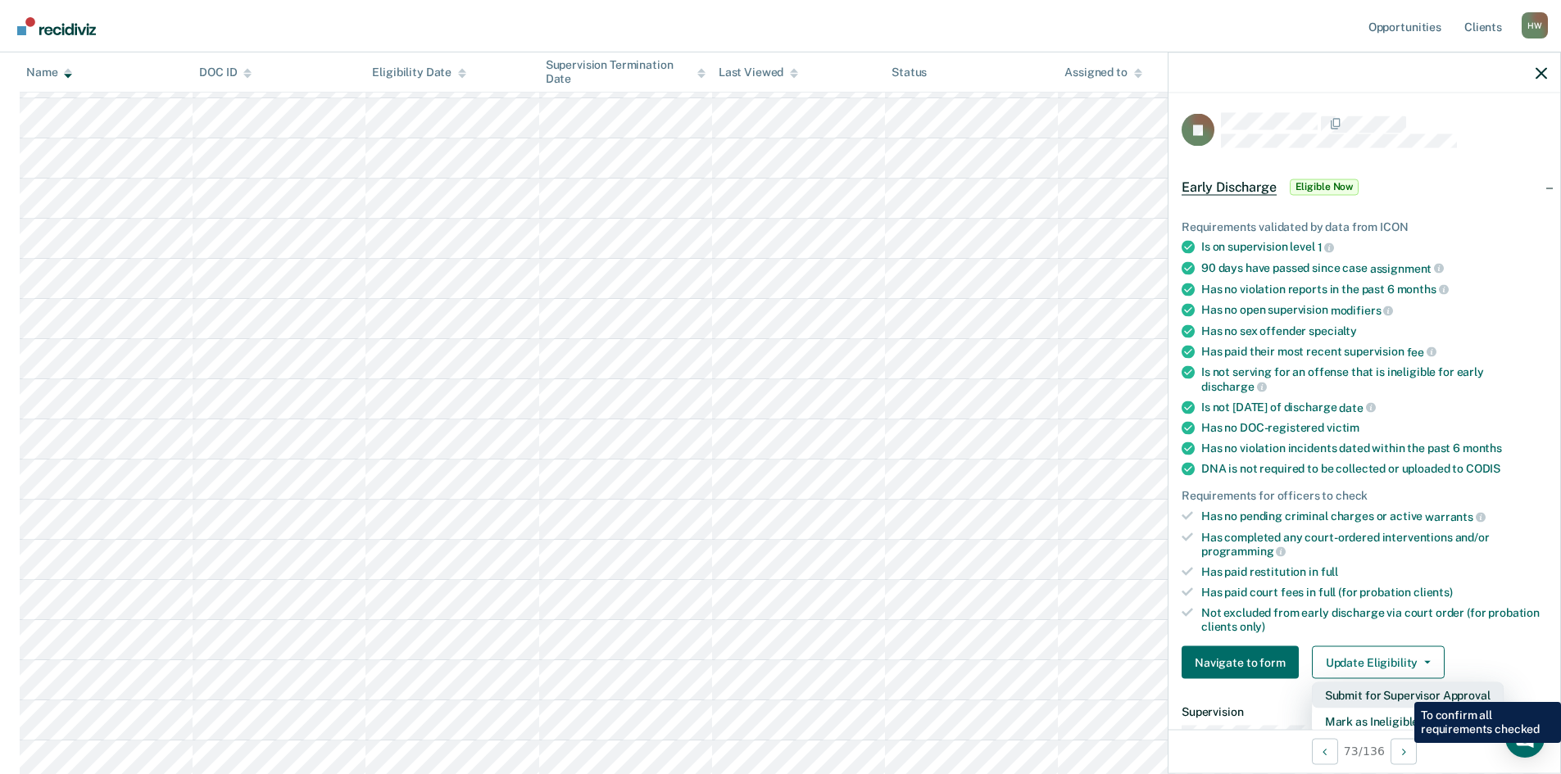
click at [1401, 691] on button "Submit for Supervisor Approval" at bounding box center [1408, 696] width 192 height 26
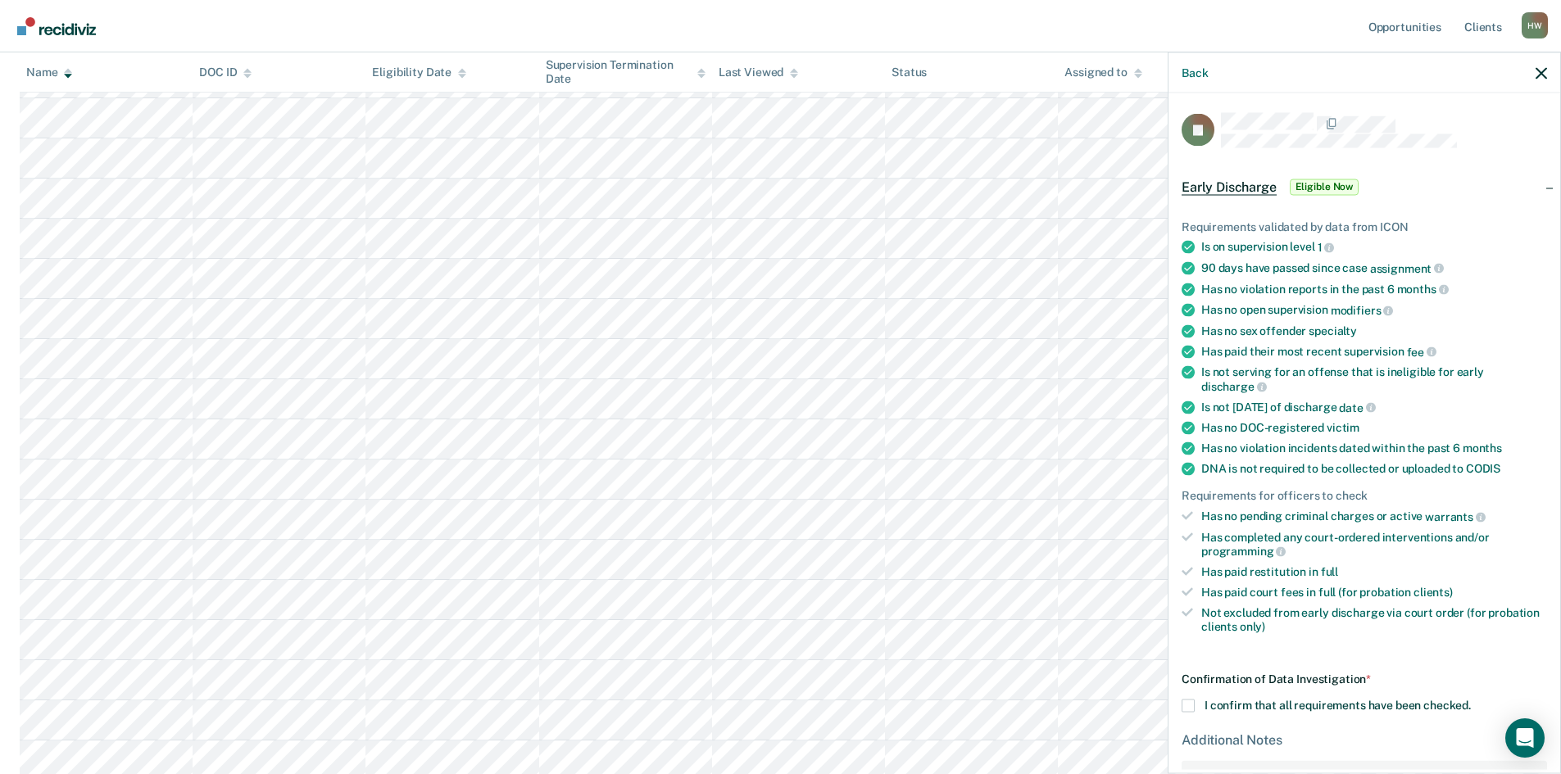
click at [1178, 706] on div "TJ Early Discharge Eligible Now Requirements validated by data from ICON Is on …" at bounding box center [1365, 431] width 392 height 677
click at [1194, 705] on span at bounding box center [1188, 706] width 13 height 13
click at [1471, 700] on input "I confirm that all requirements have been checked." at bounding box center [1471, 700] width 0 height 0
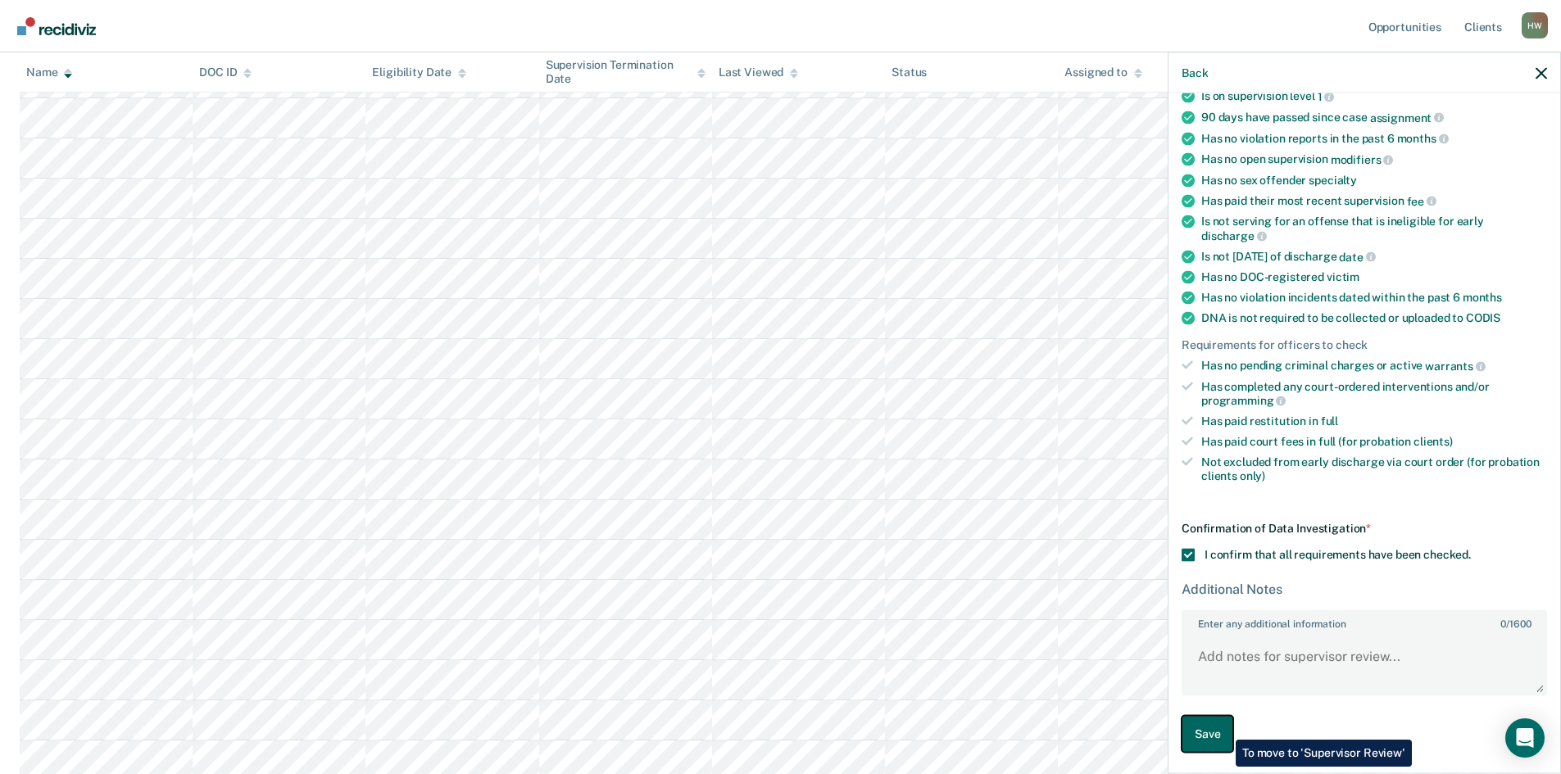
click at [1224, 728] on button "Save" at bounding box center [1208, 734] width 52 height 37
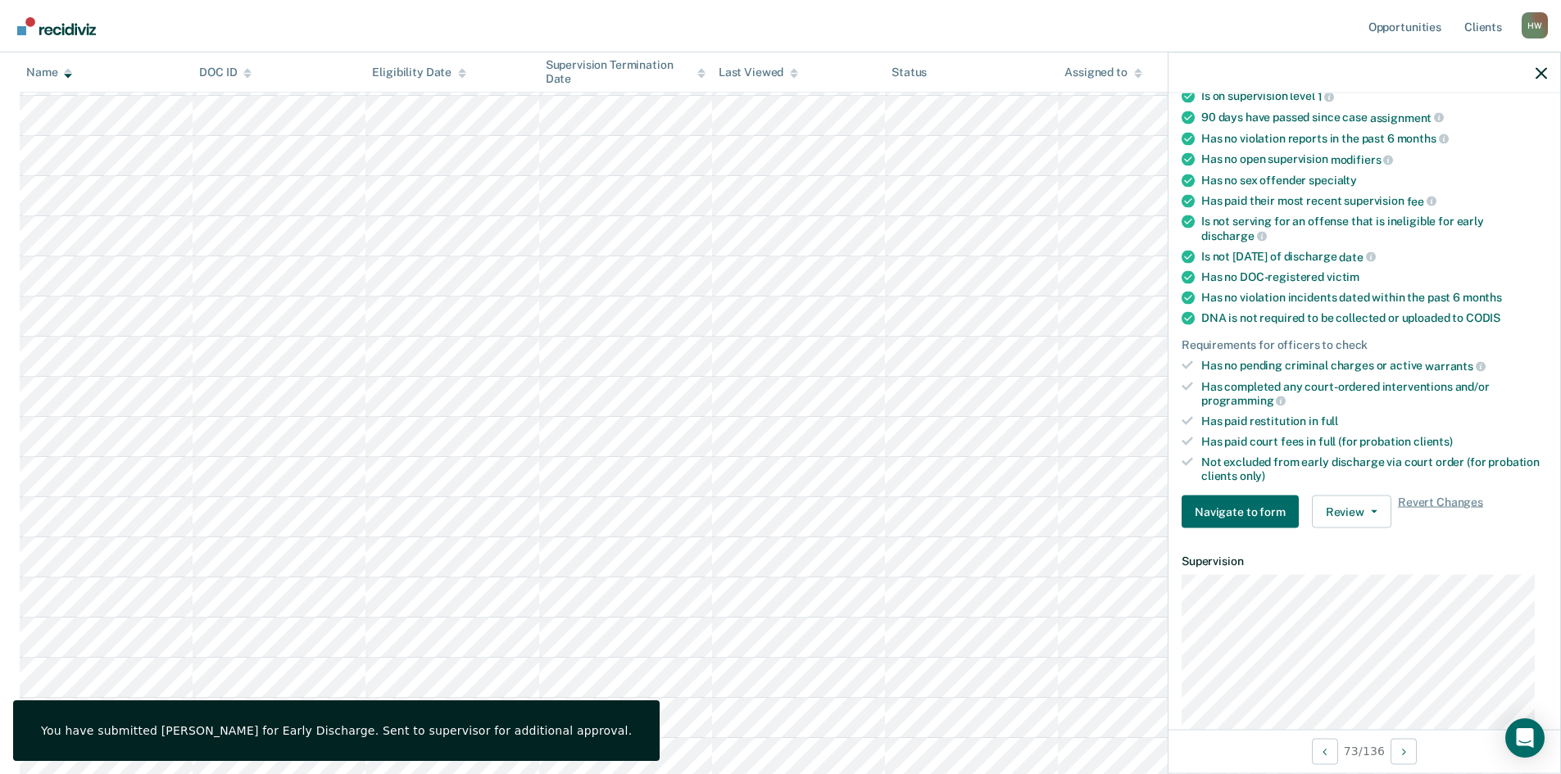
scroll to position [1967, 0]
click at [1542, 71] on icon "button" at bounding box center [1541, 72] width 11 height 11
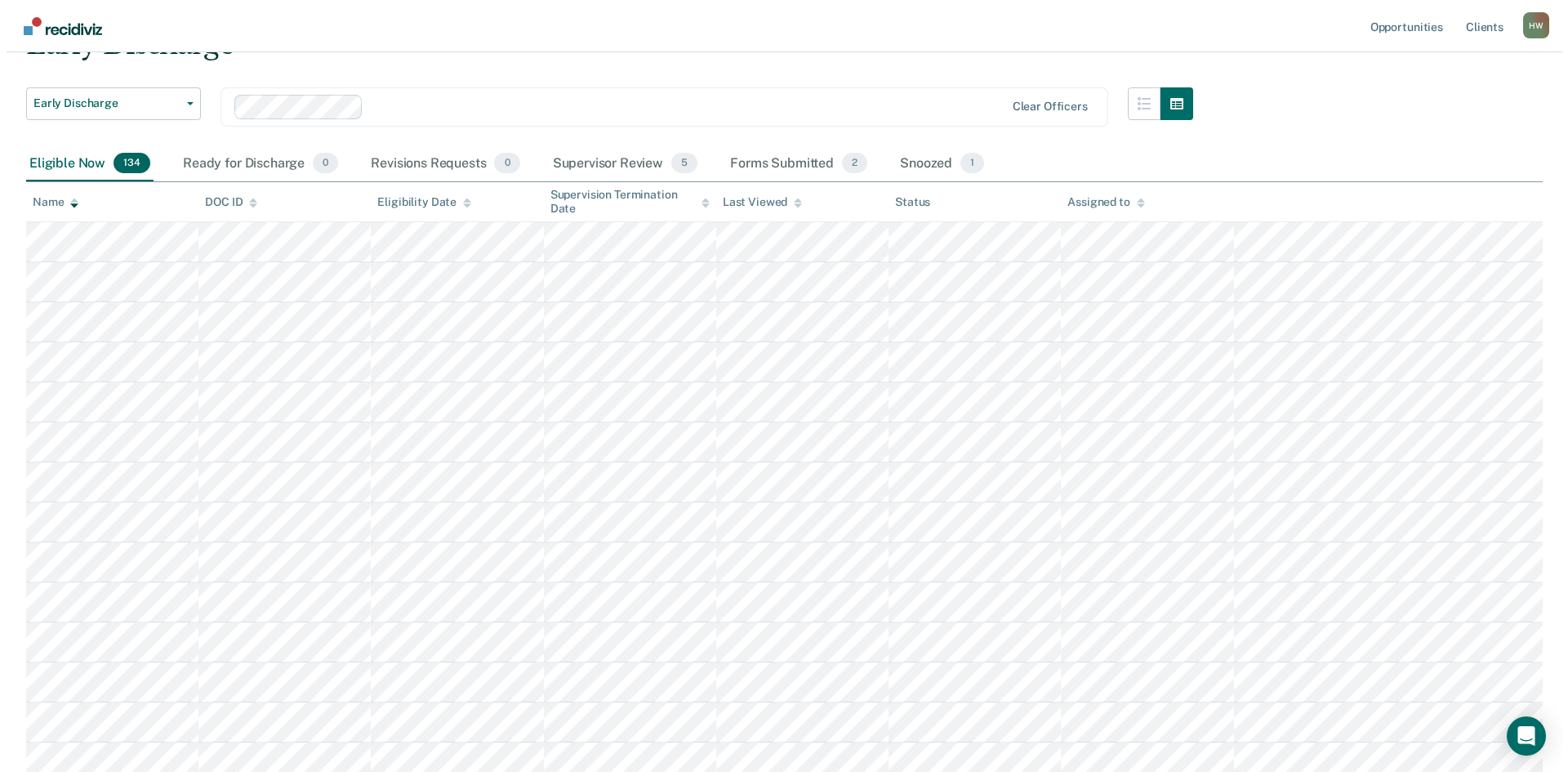
scroll to position [0, 0]
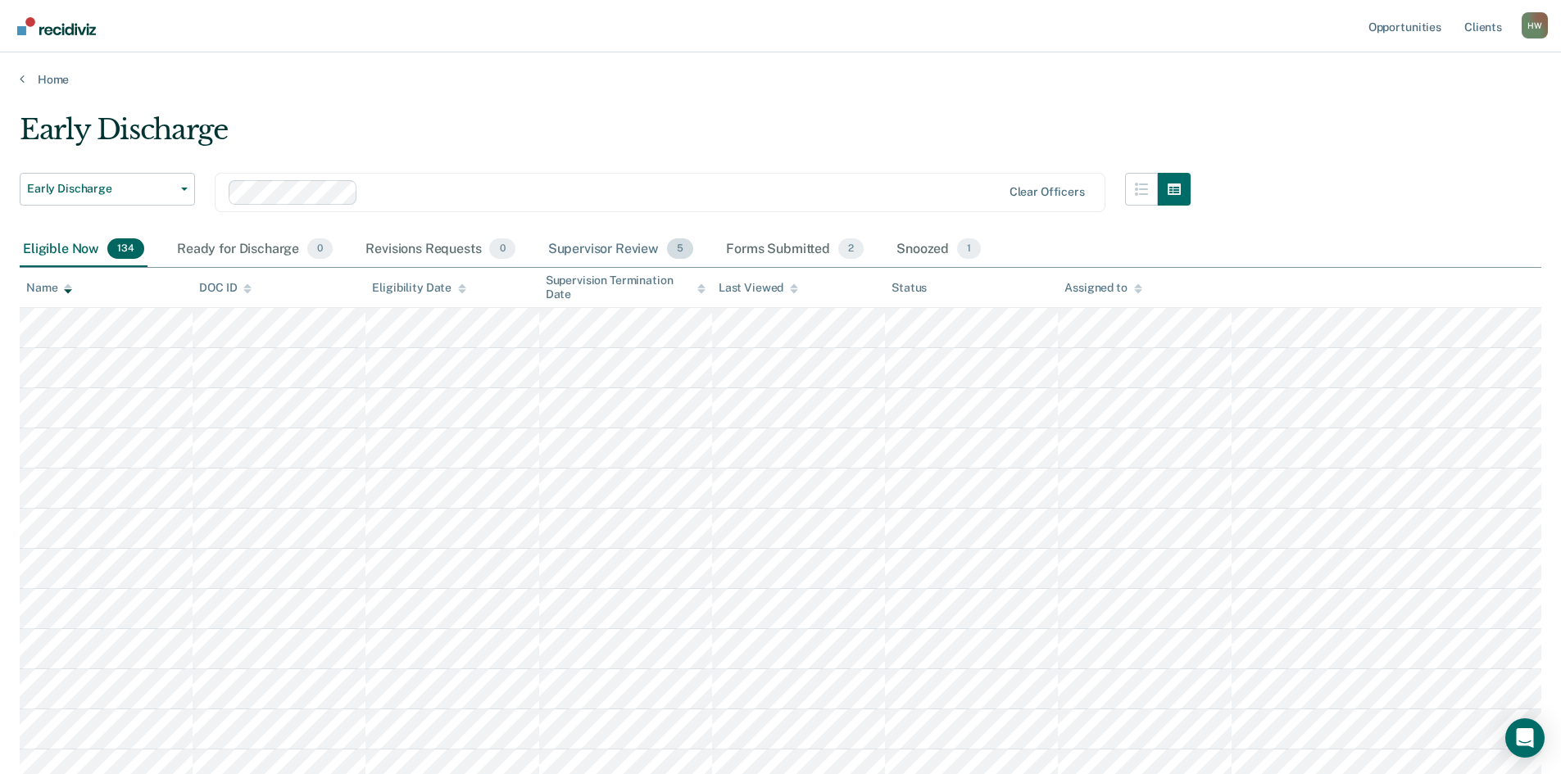
click at [602, 254] on div "Supervisor Review 5" at bounding box center [621, 250] width 152 height 36
